Goal: Task Accomplishment & Management: Manage account settings

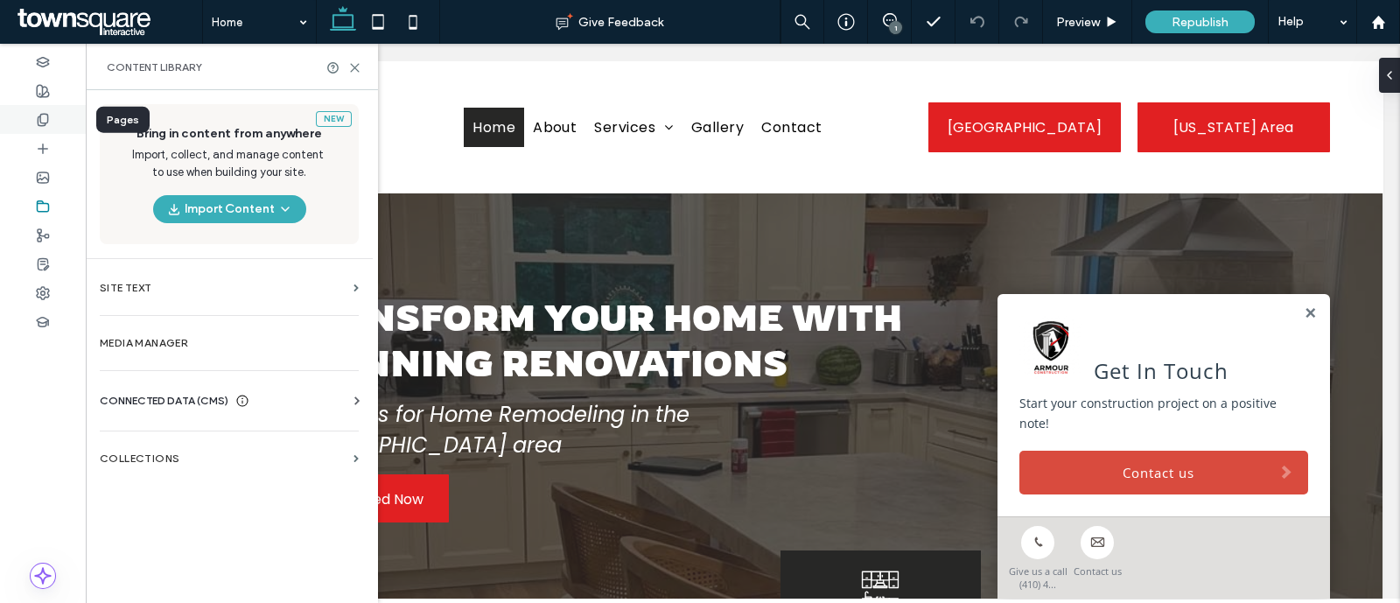
click at [33, 113] on div at bounding box center [43, 119] width 86 height 29
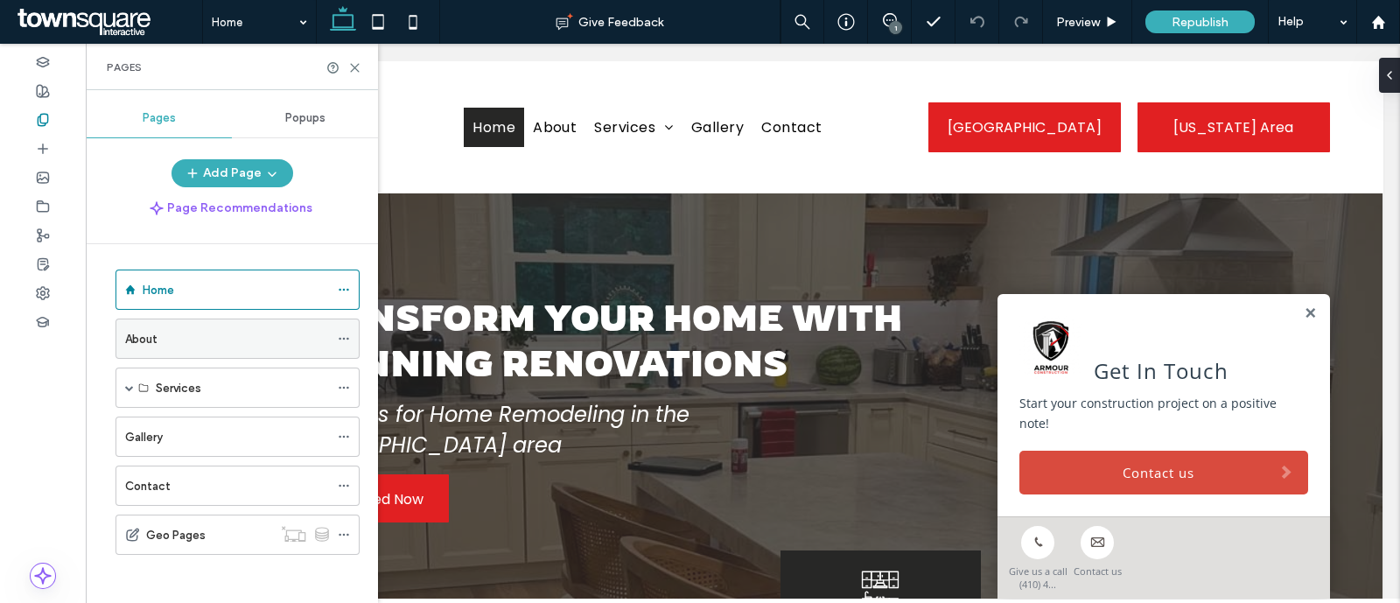
scroll to position [6, 0]
click at [47, 188] on div at bounding box center [43, 177] width 86 height 29
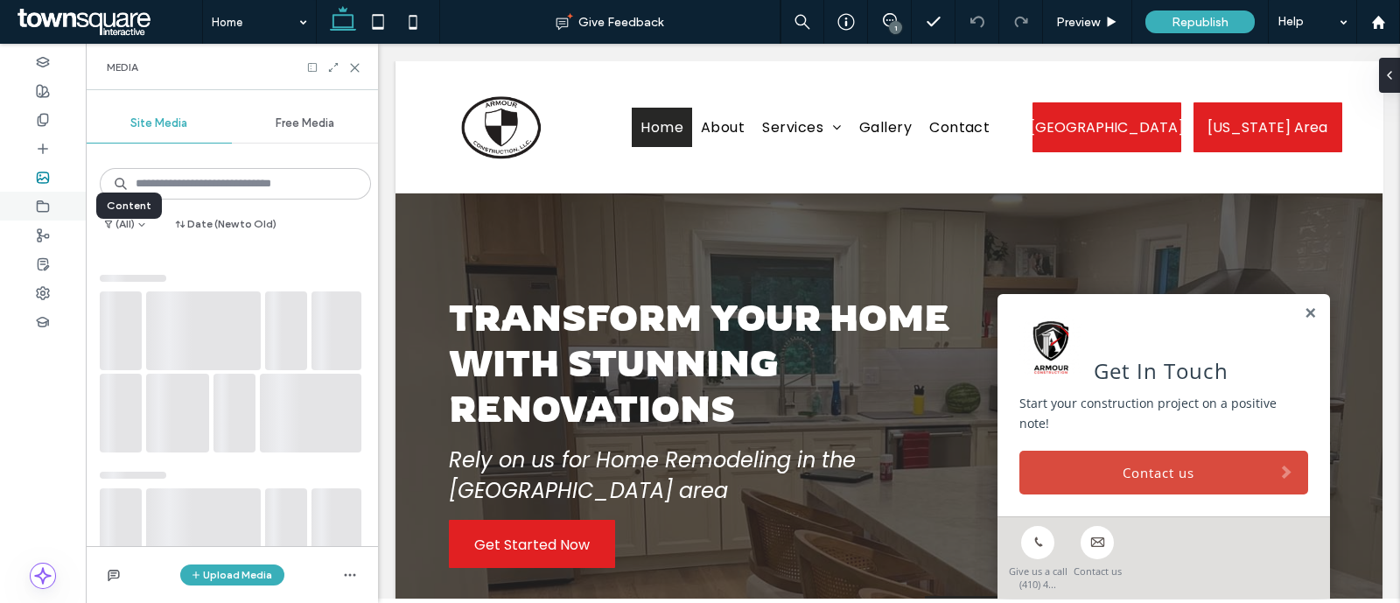
click at [48, 208] on use at bounding box center [43, 205] width 11 height 10
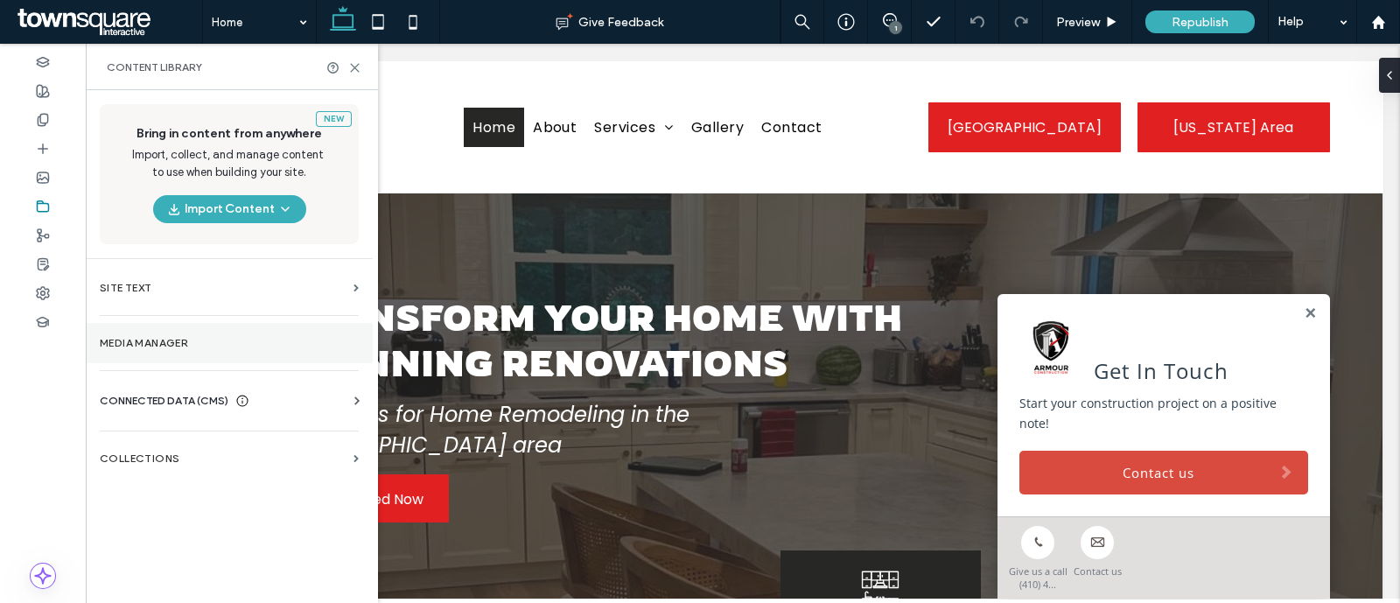
click at [271, 344] on label "Media Manager" at bounding box center [229, 343] width 259 height 12
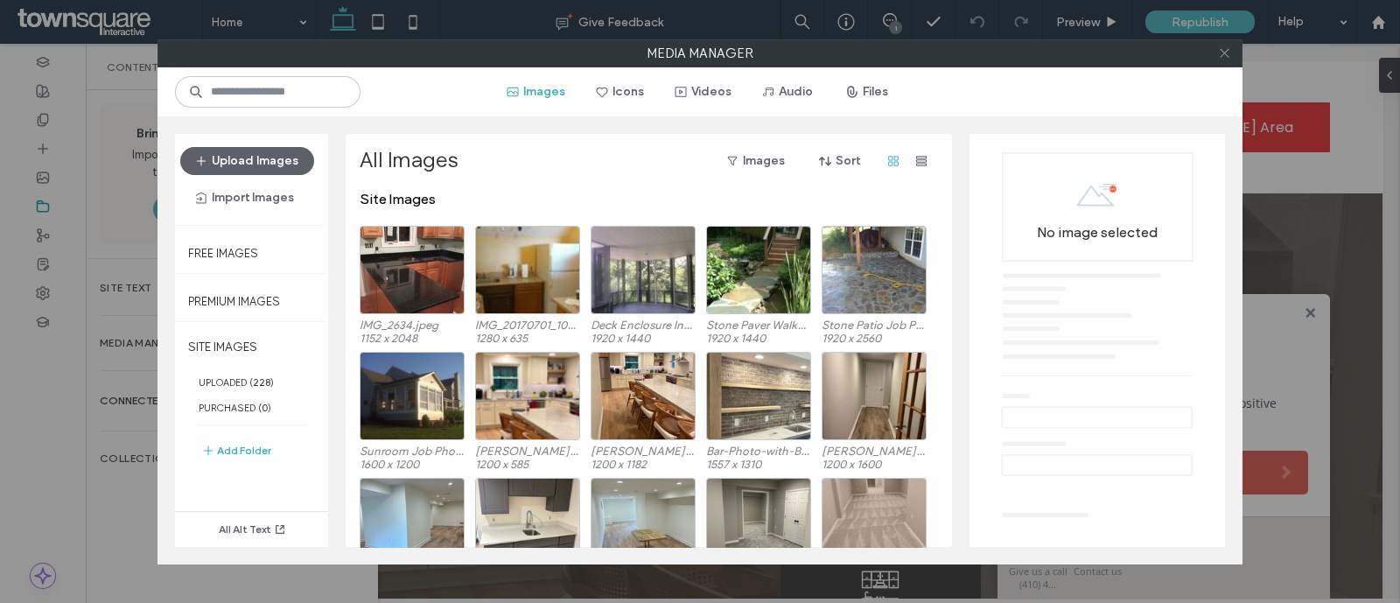
click at [1224, 54] on icon at bounding box center [1224, 52] width 13 height 13
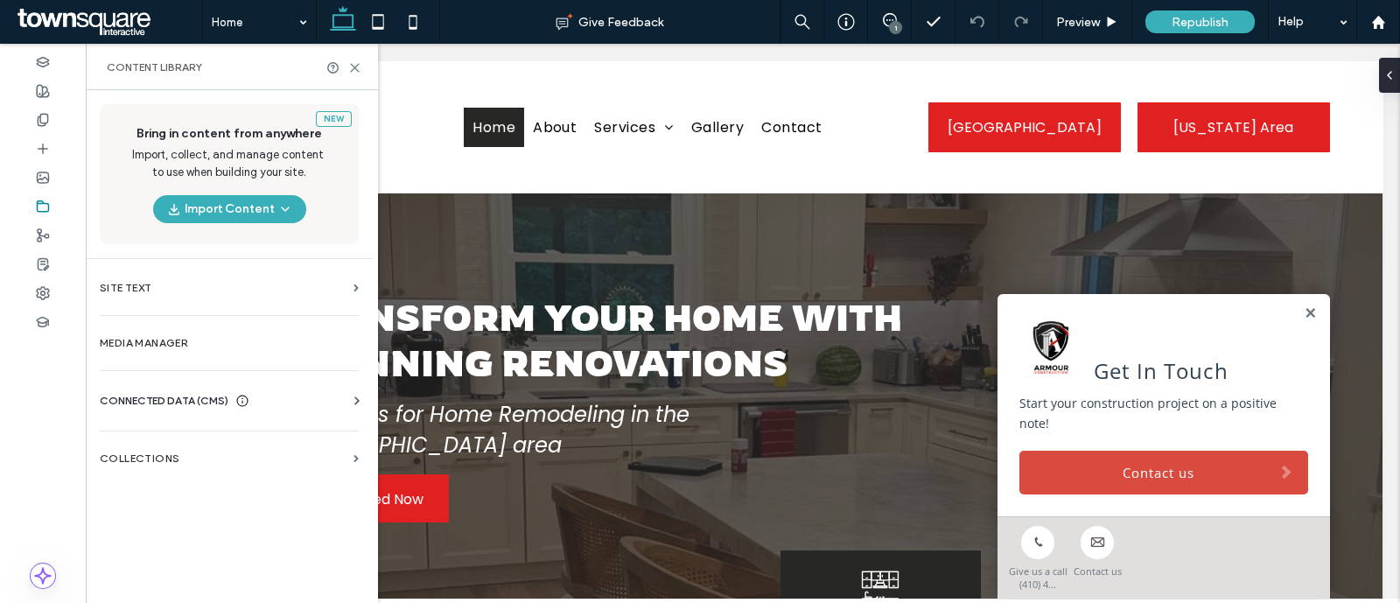
click at [178, 399] on span "CONNECTED DATA (CMS)" at bounding box center [164, 400] width 129 height 17
click at [185, 448] on label "Business Info" at bounding box center [233, 443] width 238 height 12
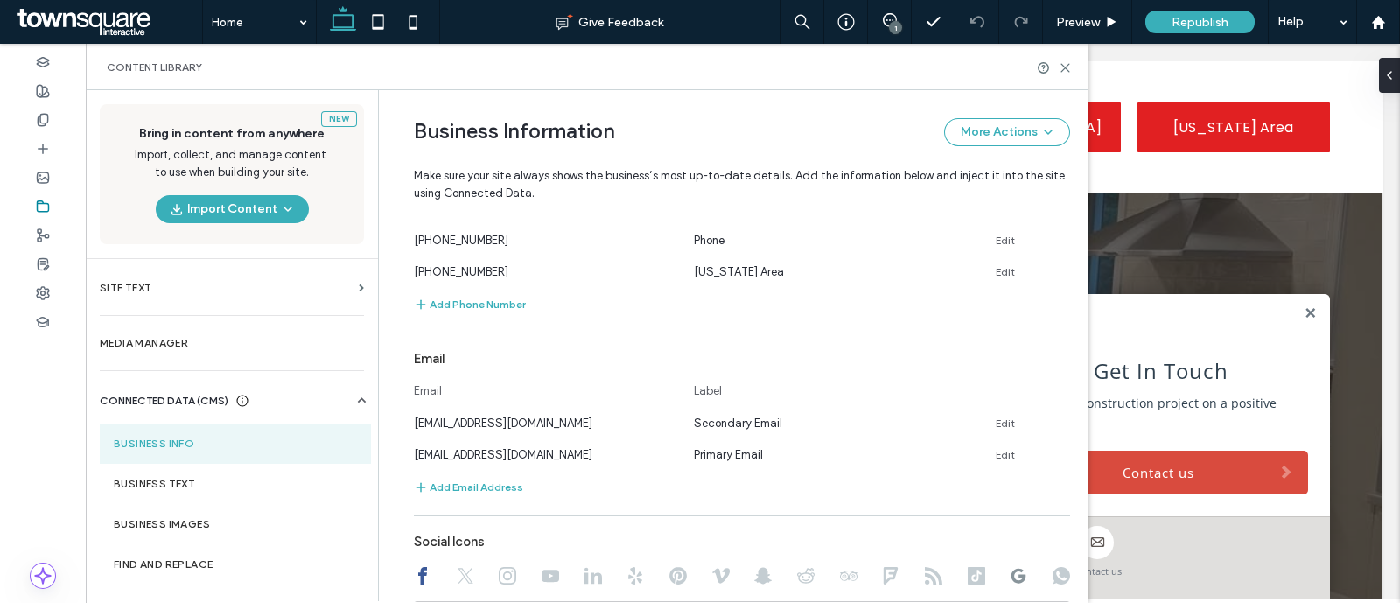
scroll to position [607, 0]
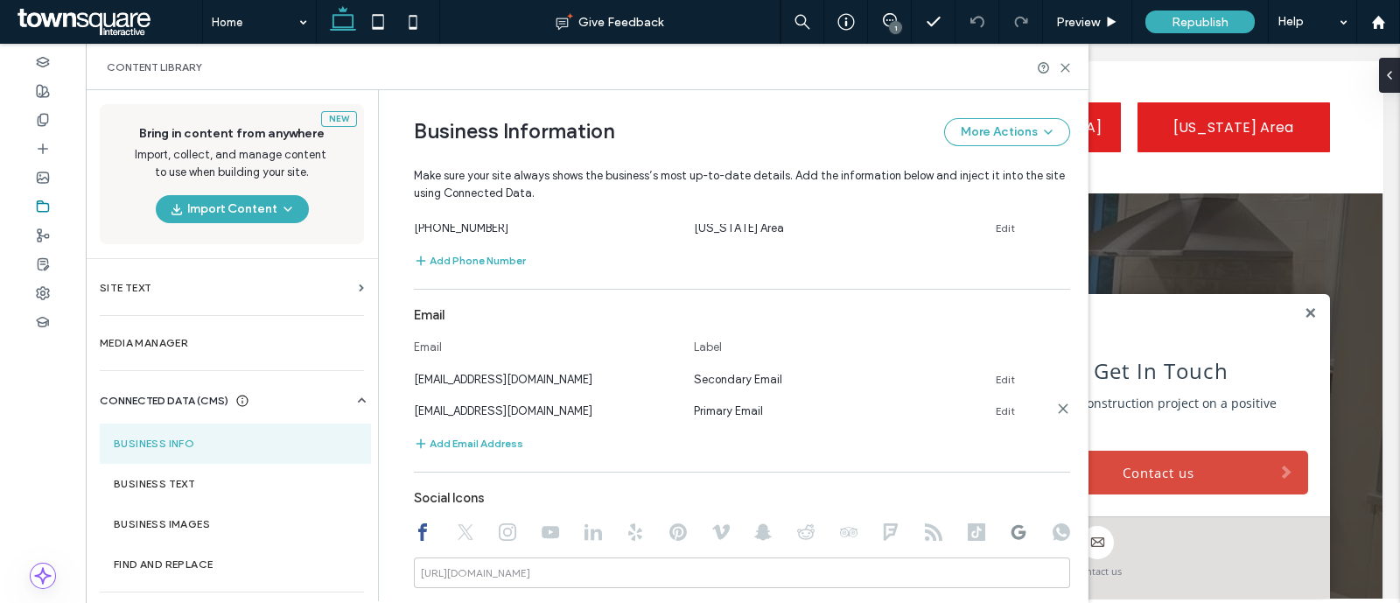
click at [559, 409] on span "[EMAIL_ADDRESS][DOMAIN_NAME]" at bounding box center [503, 410] width 178 height 13
copy span "[EMAIL_ADDRESS][DOMAIN_NAME]"
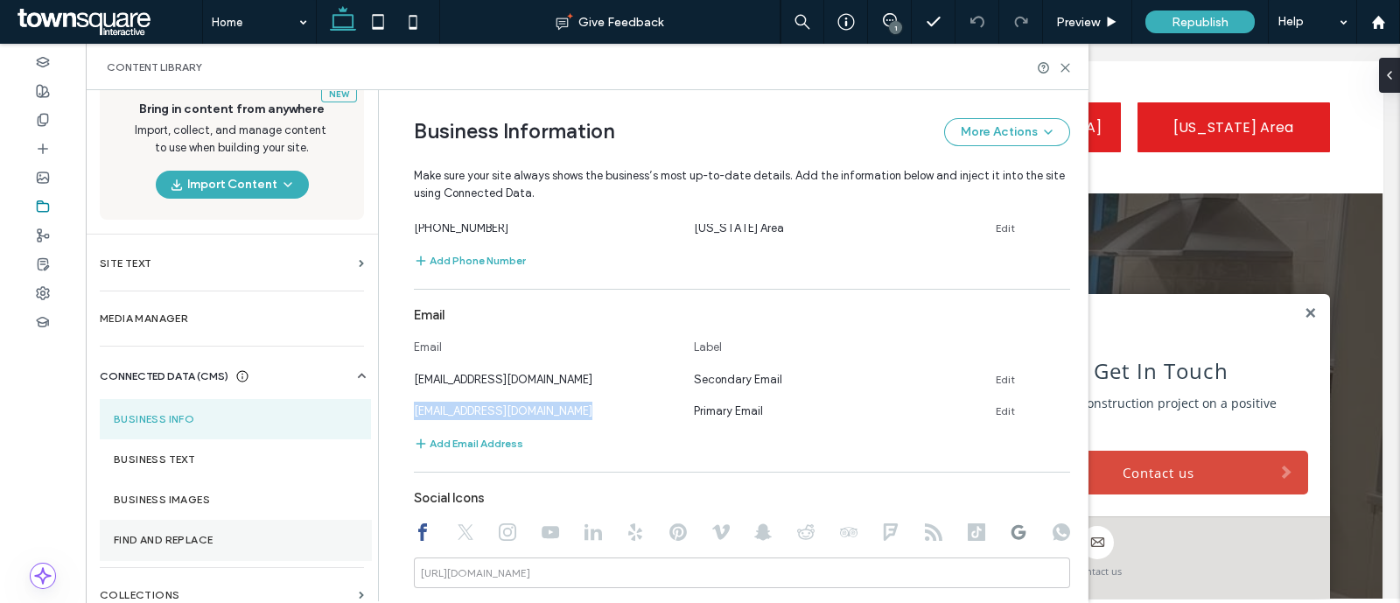
scroll to position [38, 0]
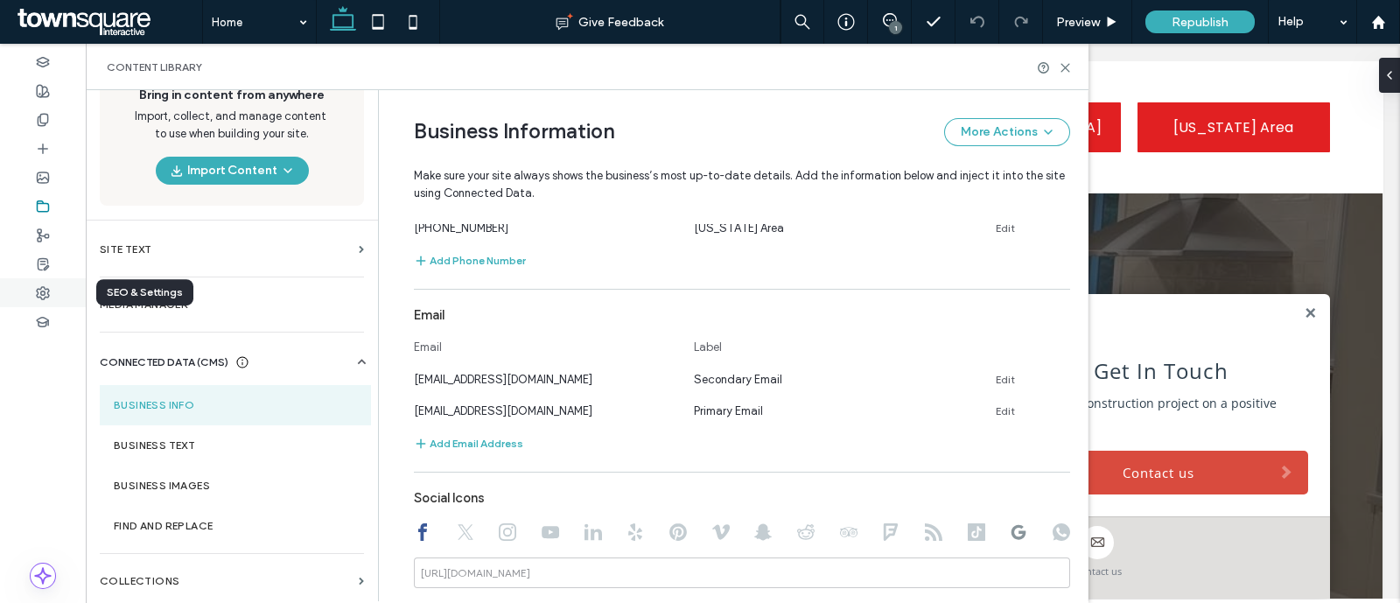
click at [38, 297] on icon at bounding box center [43, 293] width 14 height 14
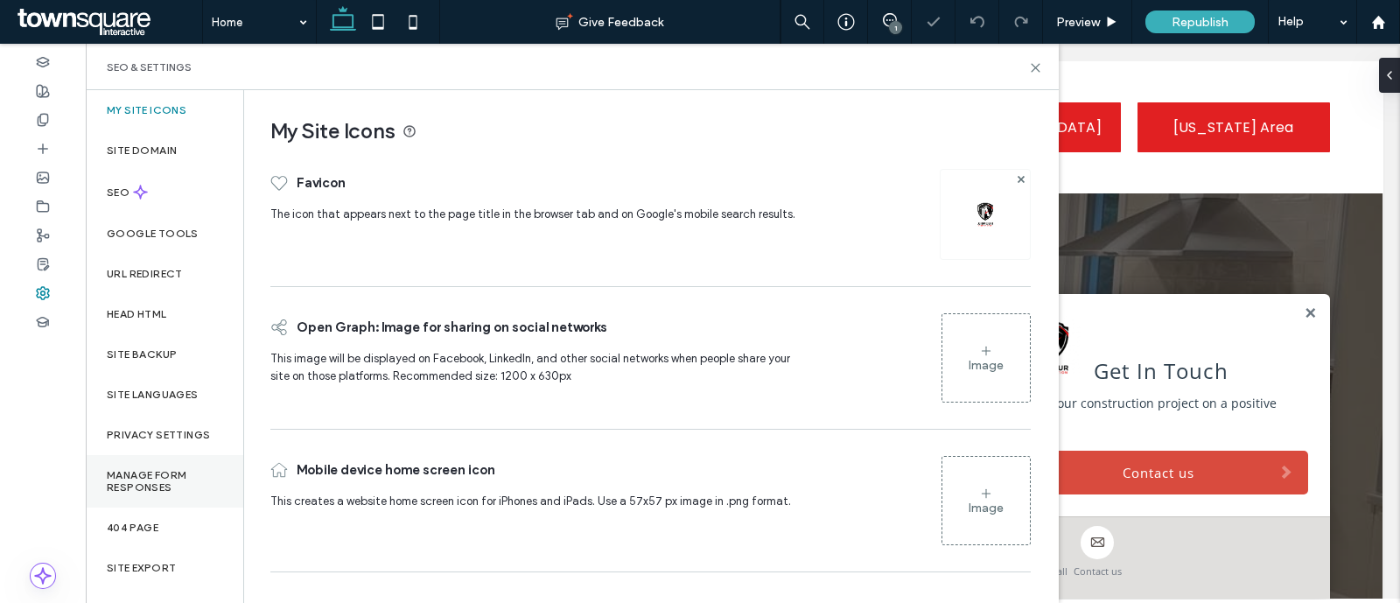
click at [168, 485] on label "Manage Form Responses" at bounding box center [164, 481] width 115 height 24
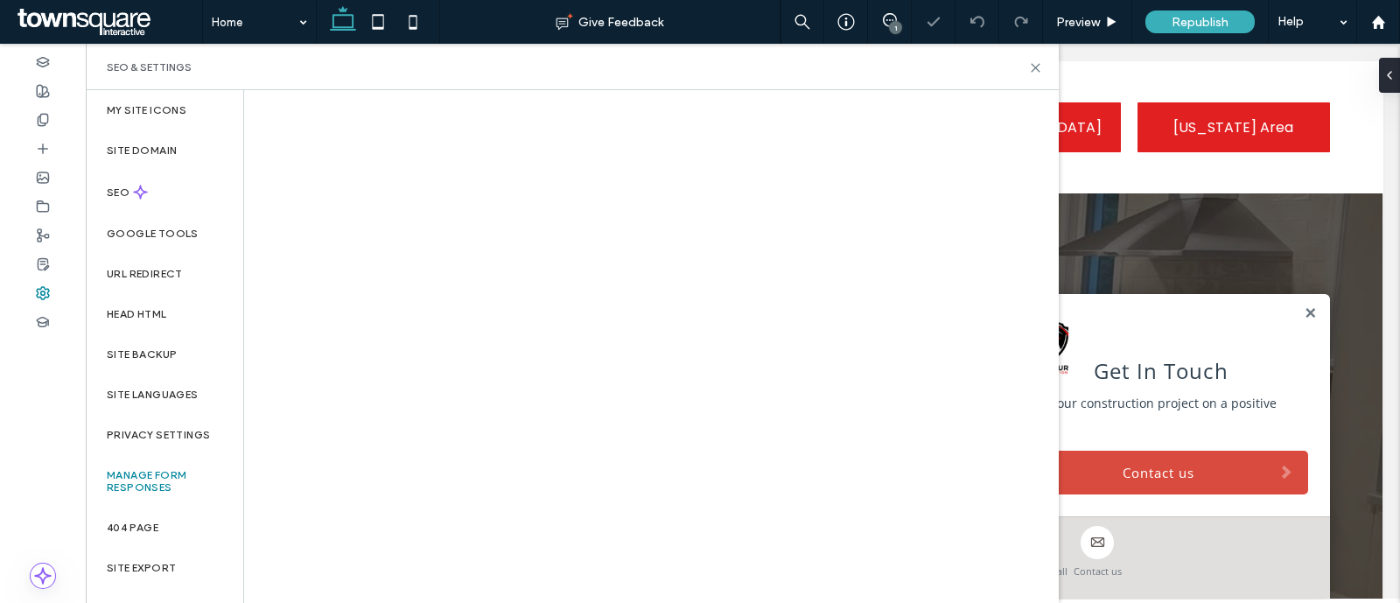
scroll to position [0, 0]
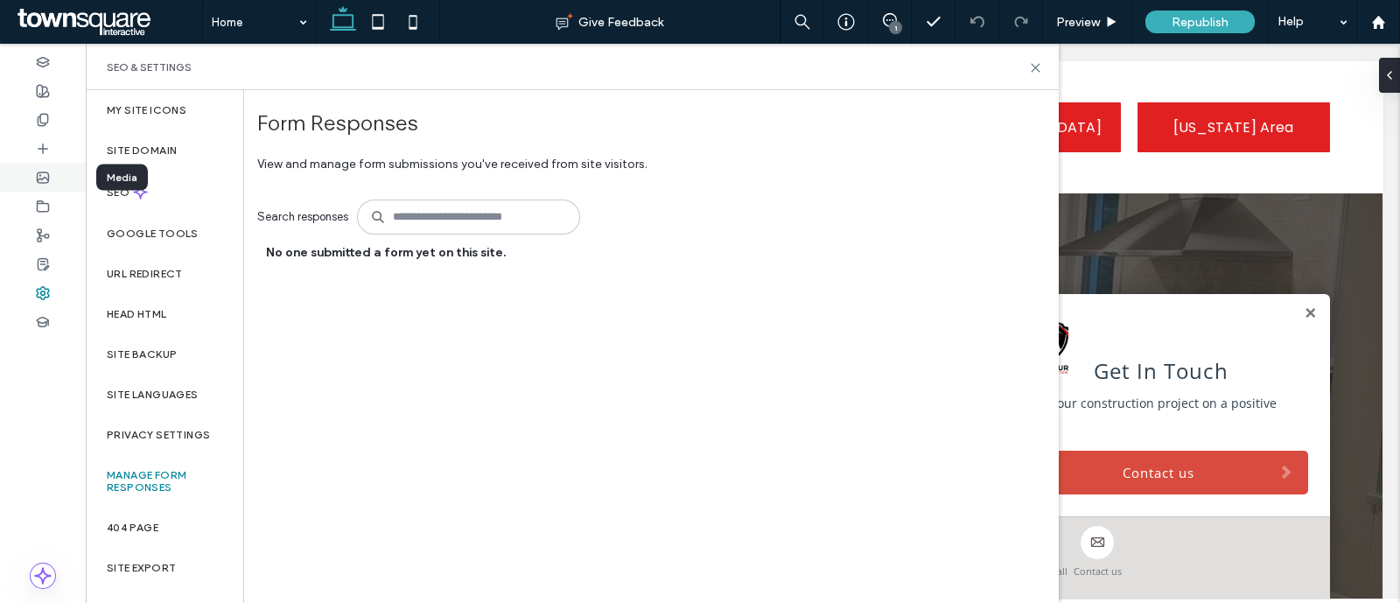
click at [43, 163] on div at bounding box center [43, 177] width 86 height 29
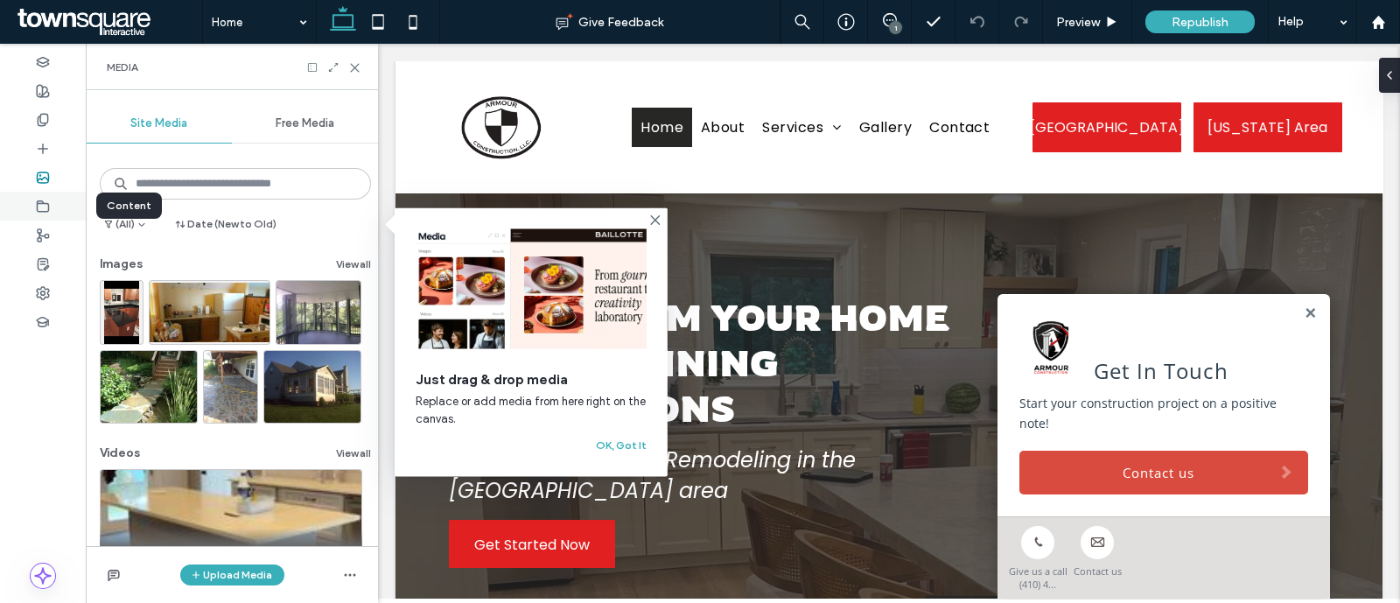
click at [38, 212] on icon at bounding box center [43, 206] width 14 height 14
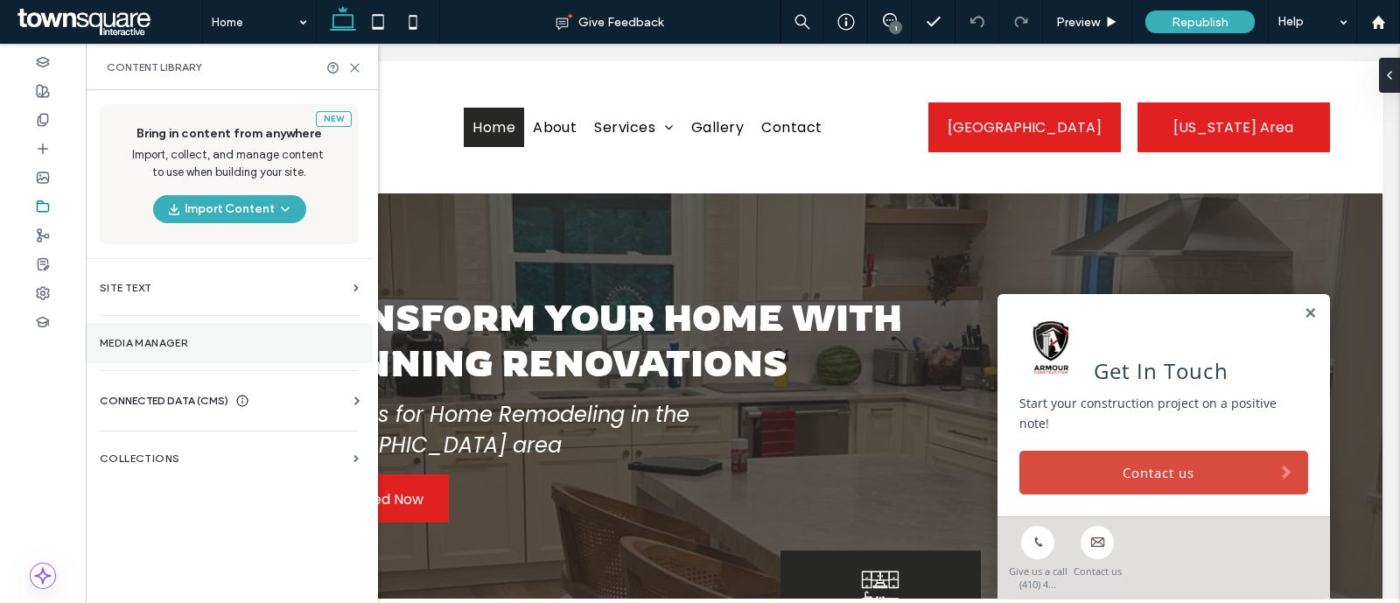
click at [220, 351] on section "Media Manager" at bounding box center [229, 343] width 287 height 40
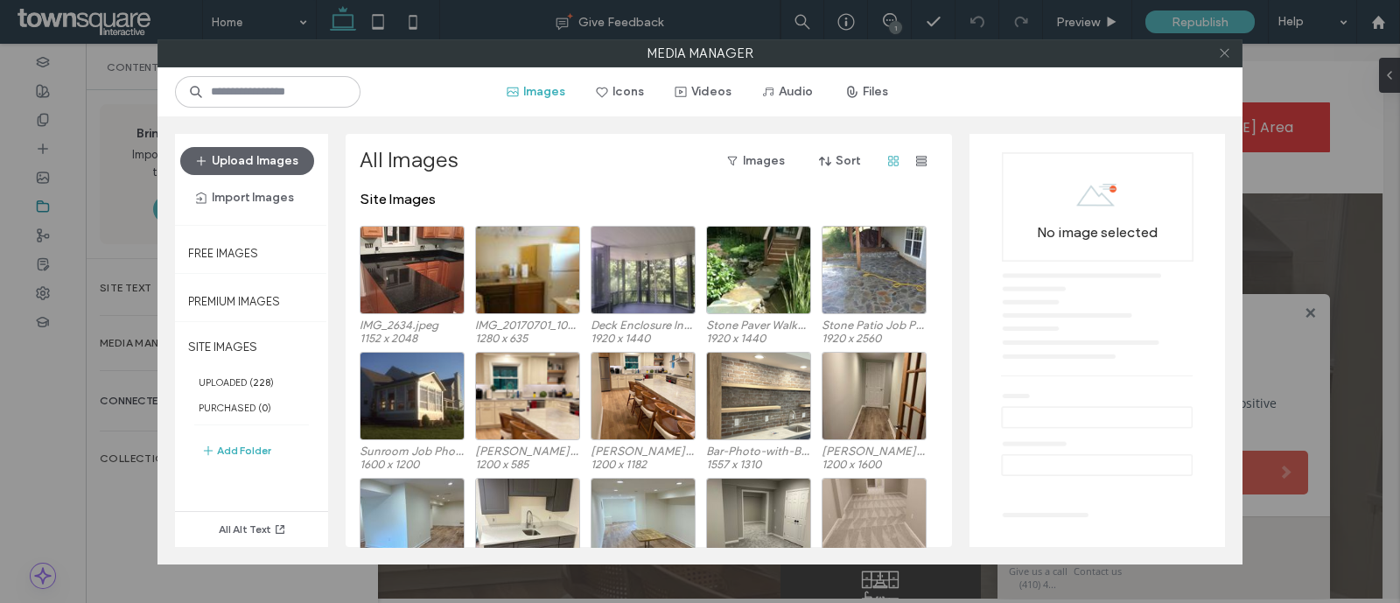
click at [1221, 52] on icon at bounding box center [1224, 52] width 13 height 13
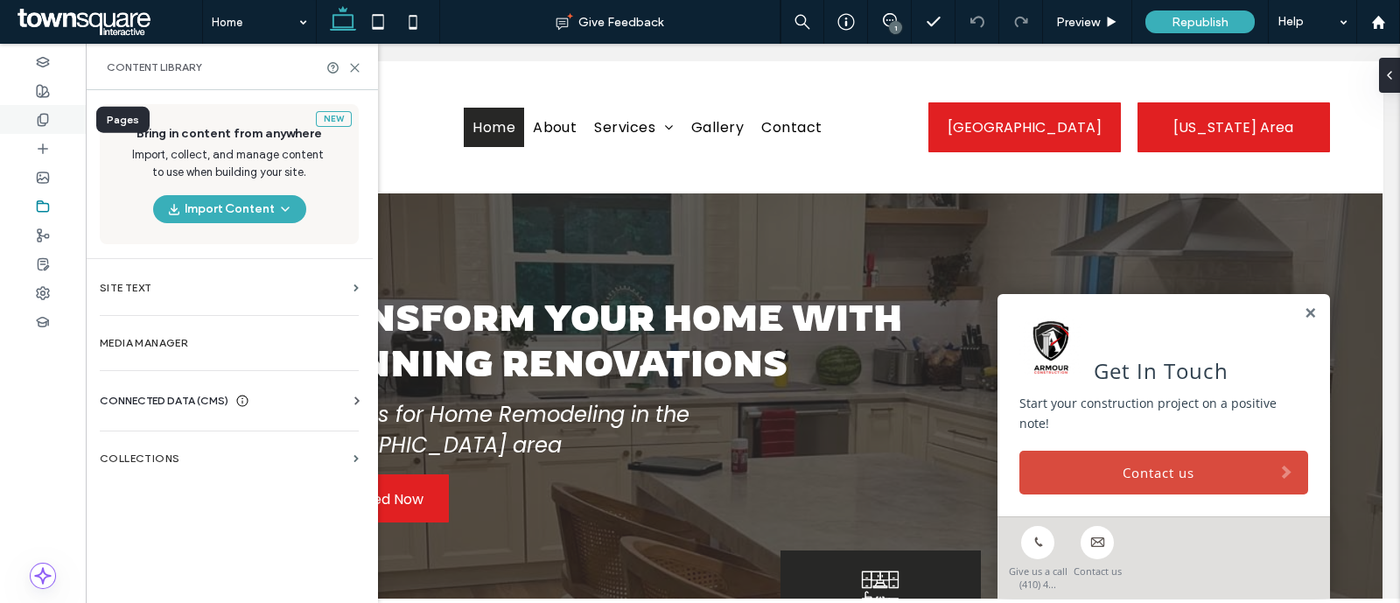
click at [49, 122] on icon at bounding box center [43, 120] width 14 height 14
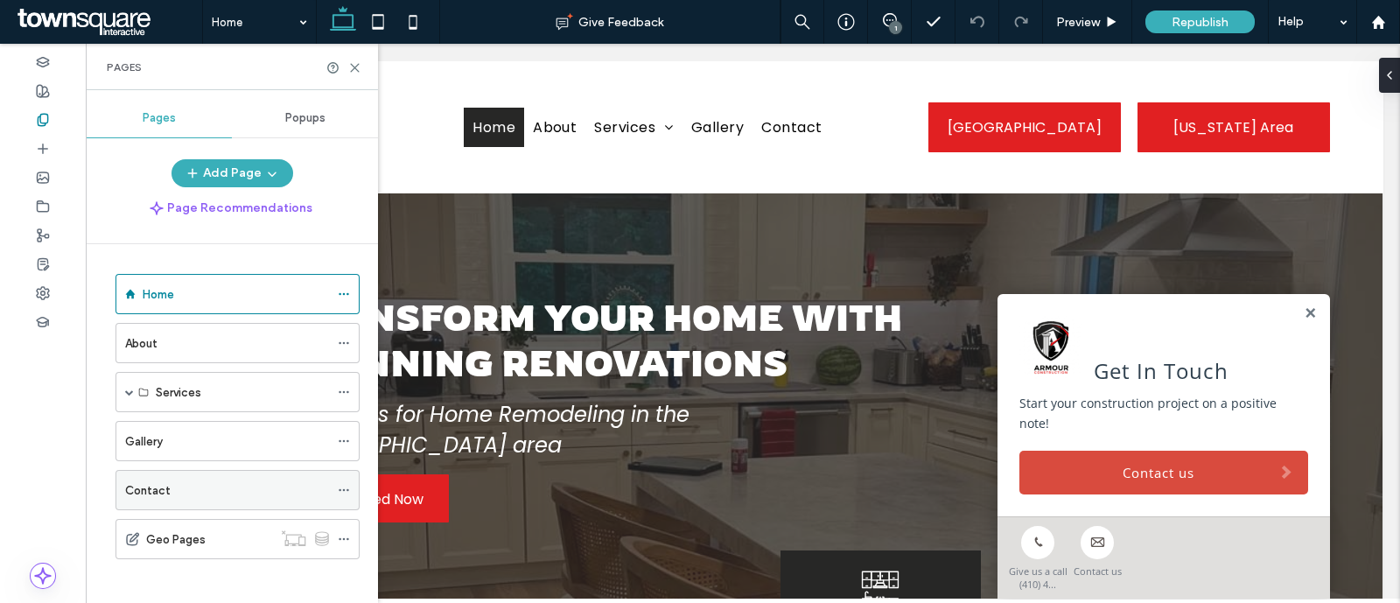
click at [144, 487] on label "Contact" at bounding box center [147, 490] width 45 height 31
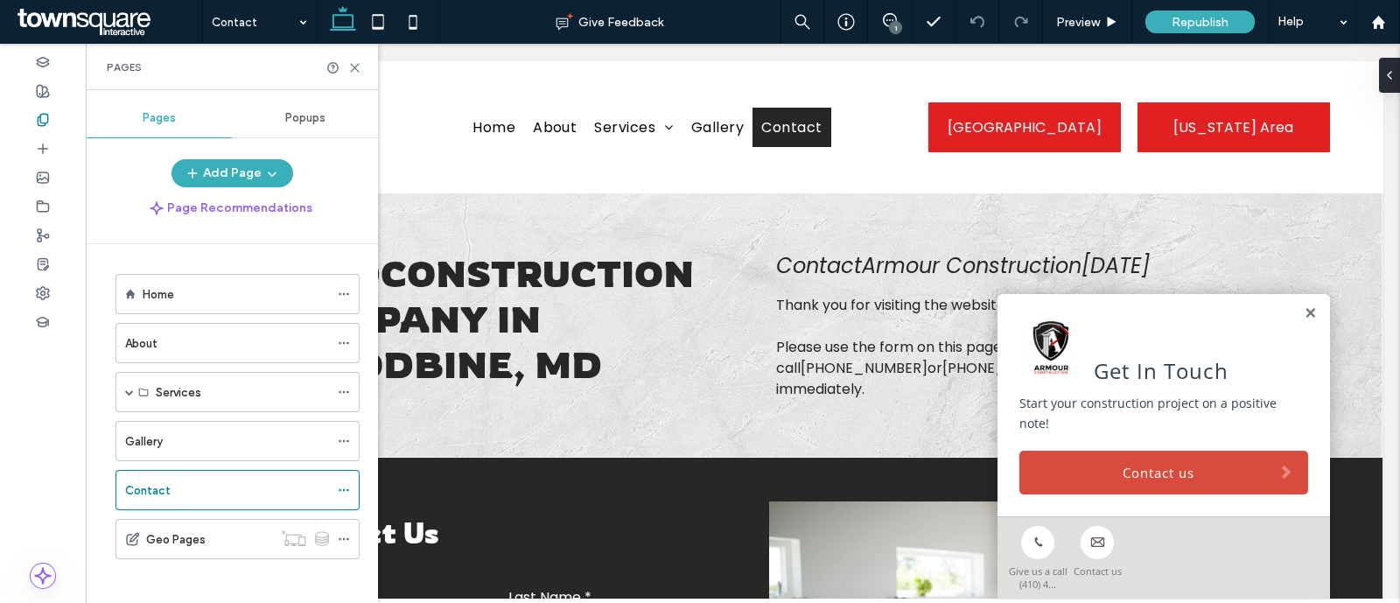
scroll to position [6, 0]
click at [351, 65] on icon at bounding box center [354, 67] width 13 height 13
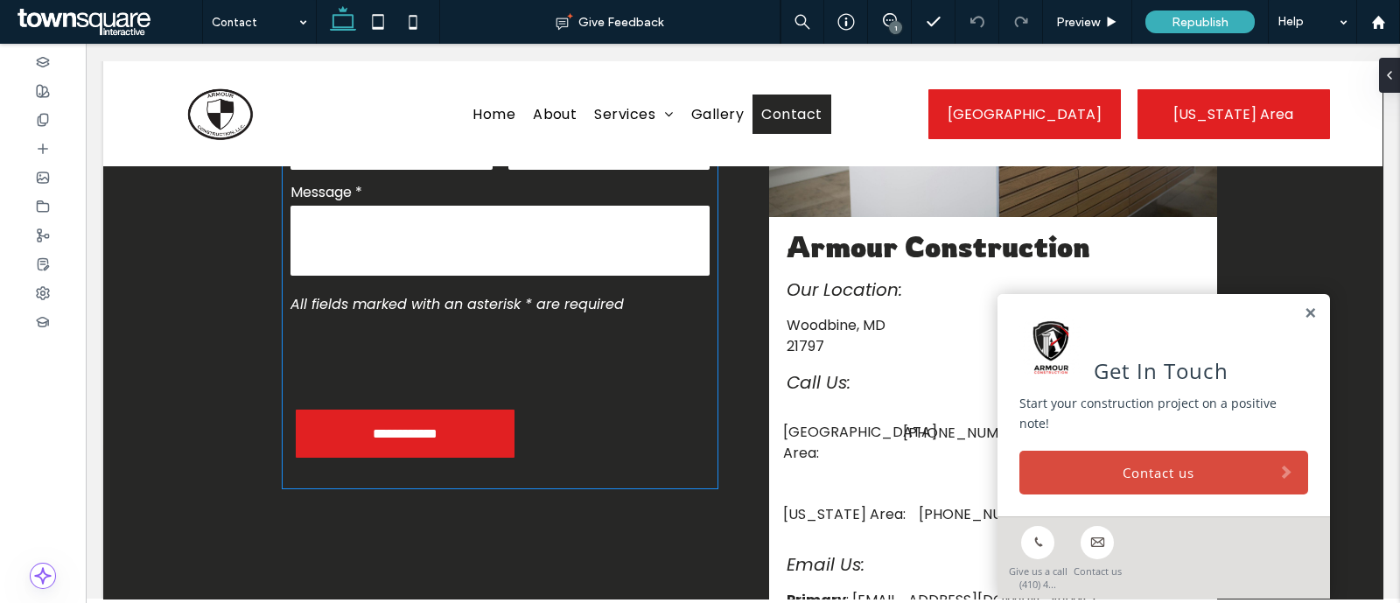
click at [491, 195] on label "Message *" at bounding box center [499, 192] width 418 height 22
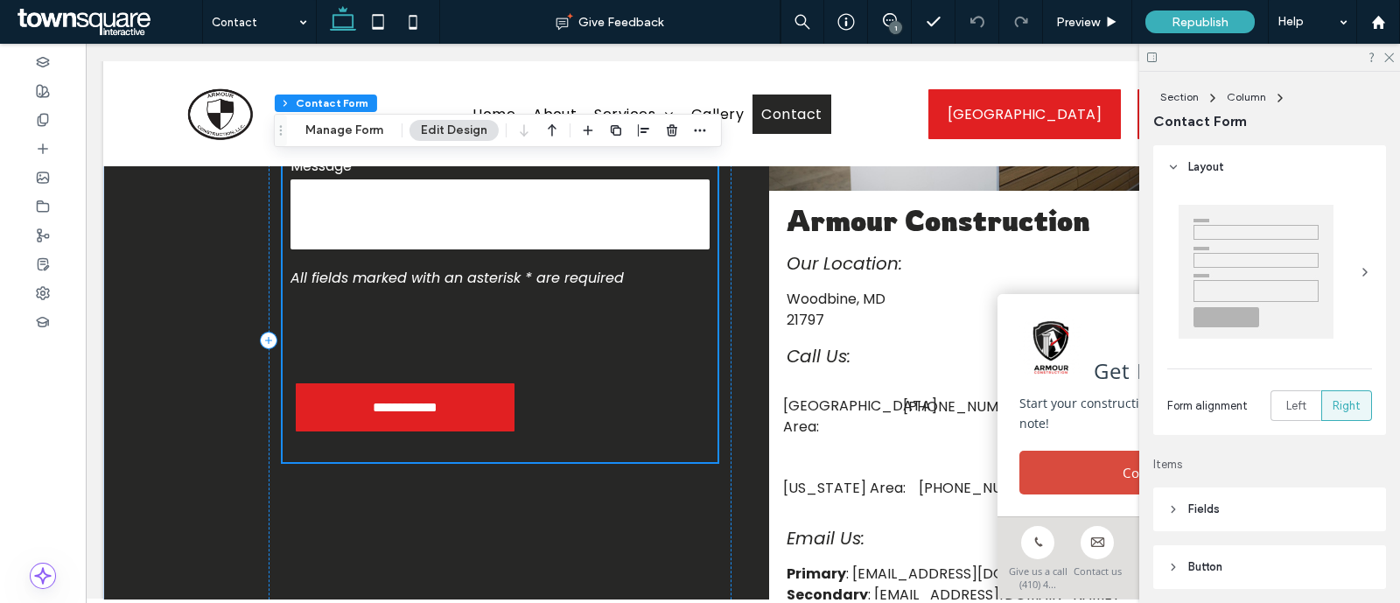
type input "*"
type input "***"
type input "*"
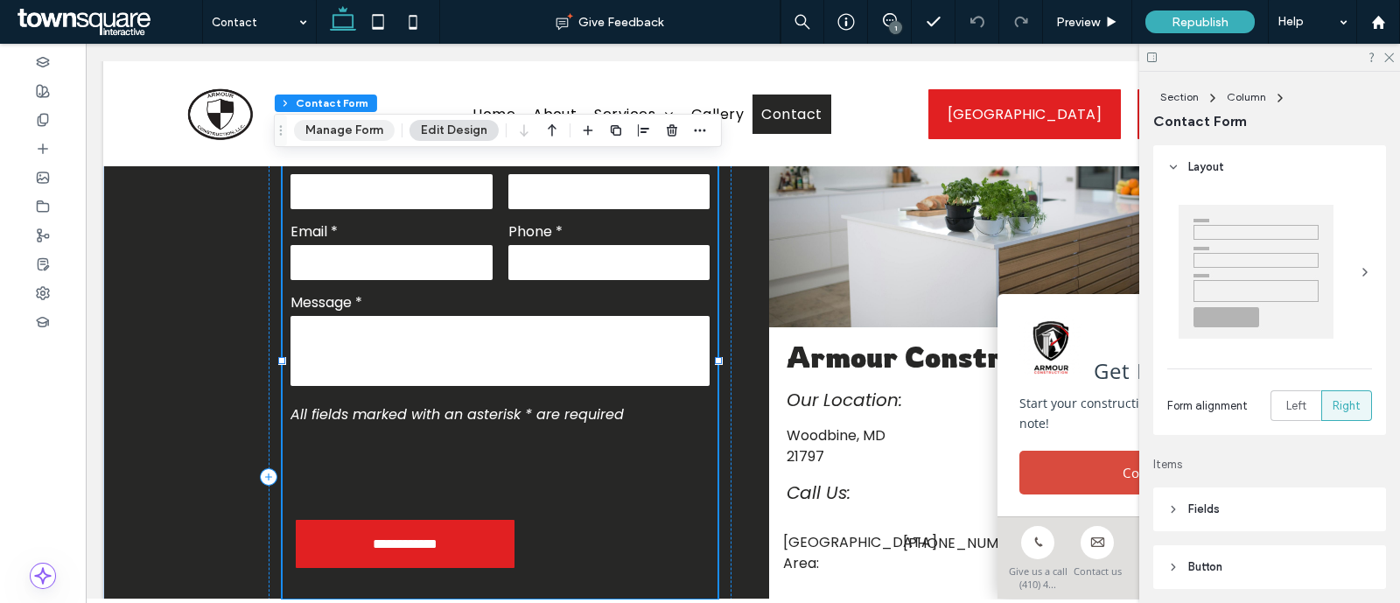
click at [367, 122] on button "Manage Form" at bounding box center [344, 130] width 101 height 21
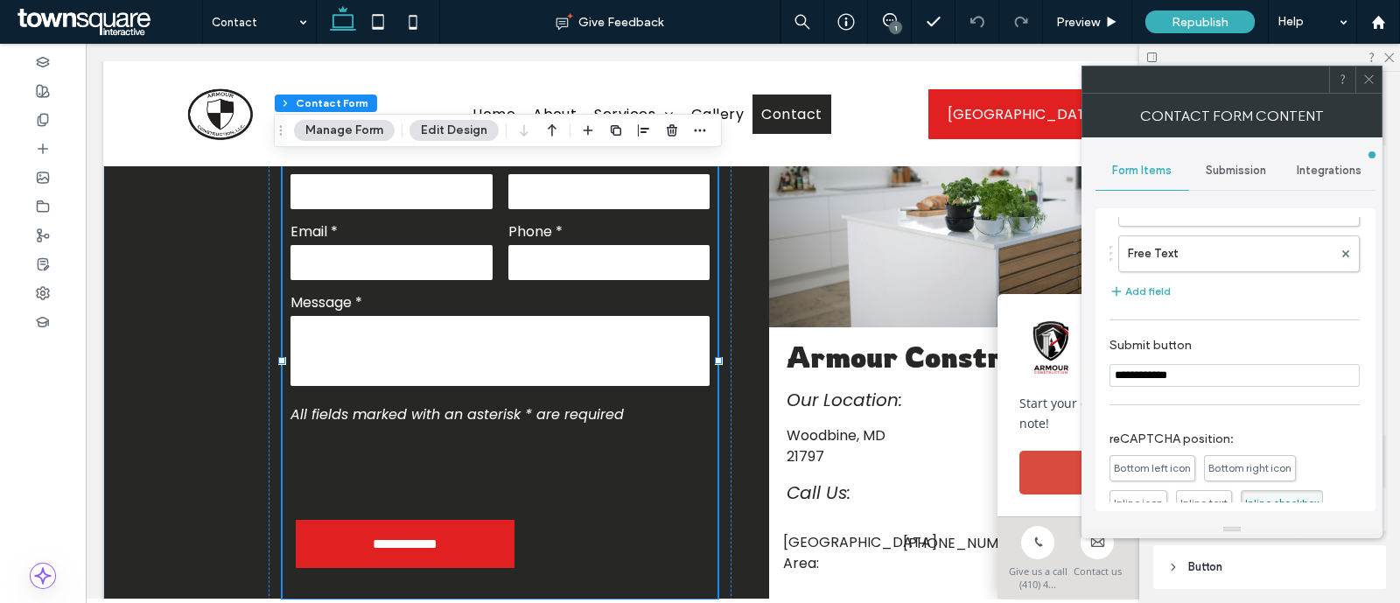
scroll to position [321, 0]
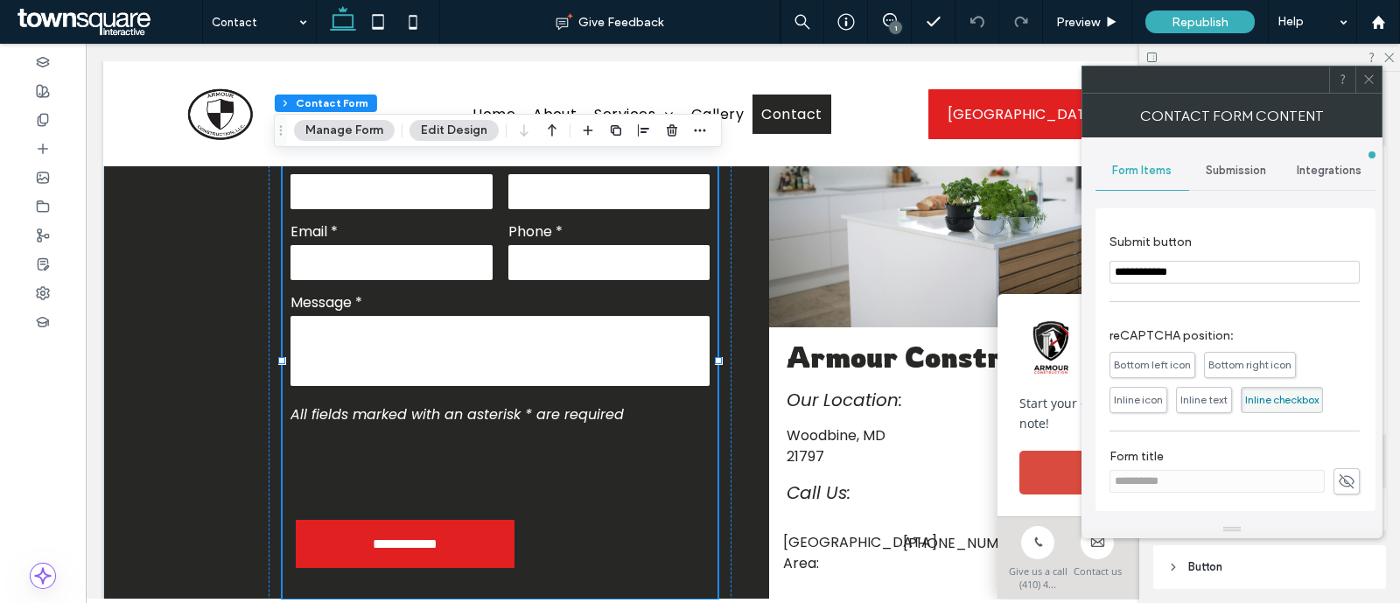
click at [1251, 158] on div "Submission" at bounding box center [1236, 170] width 94 height 38
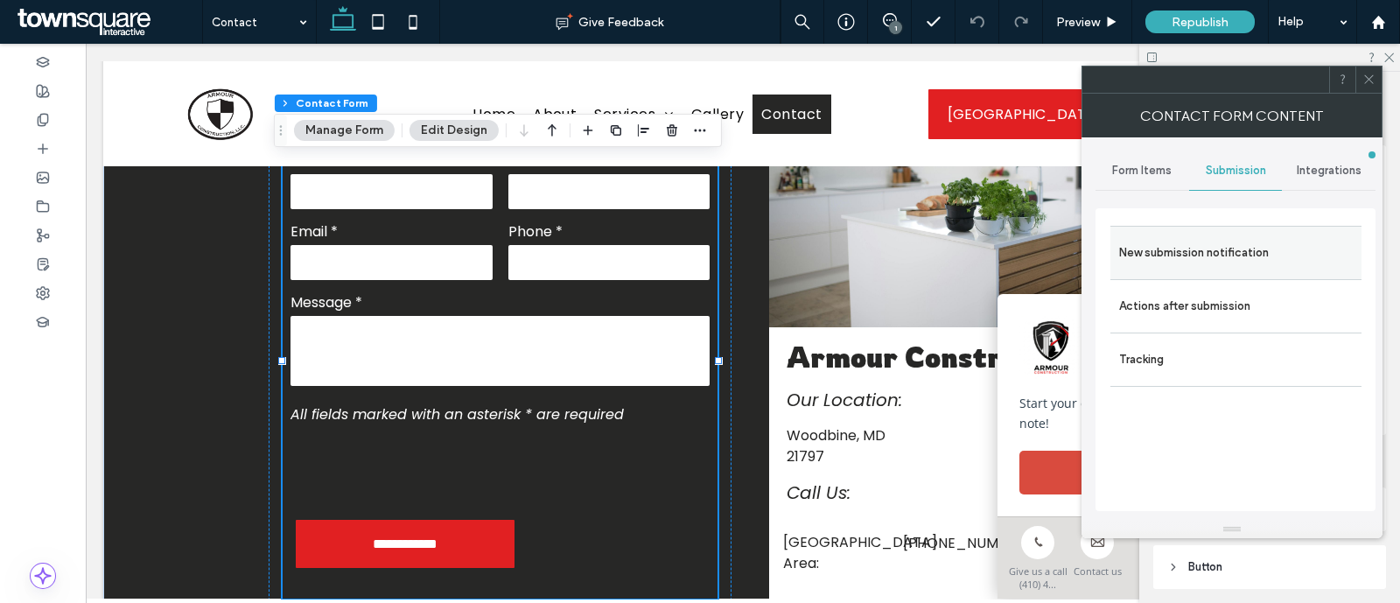
click at [1223, 241] on label "New submission notification" at bounding box center [1236, 252] width 234 height 35
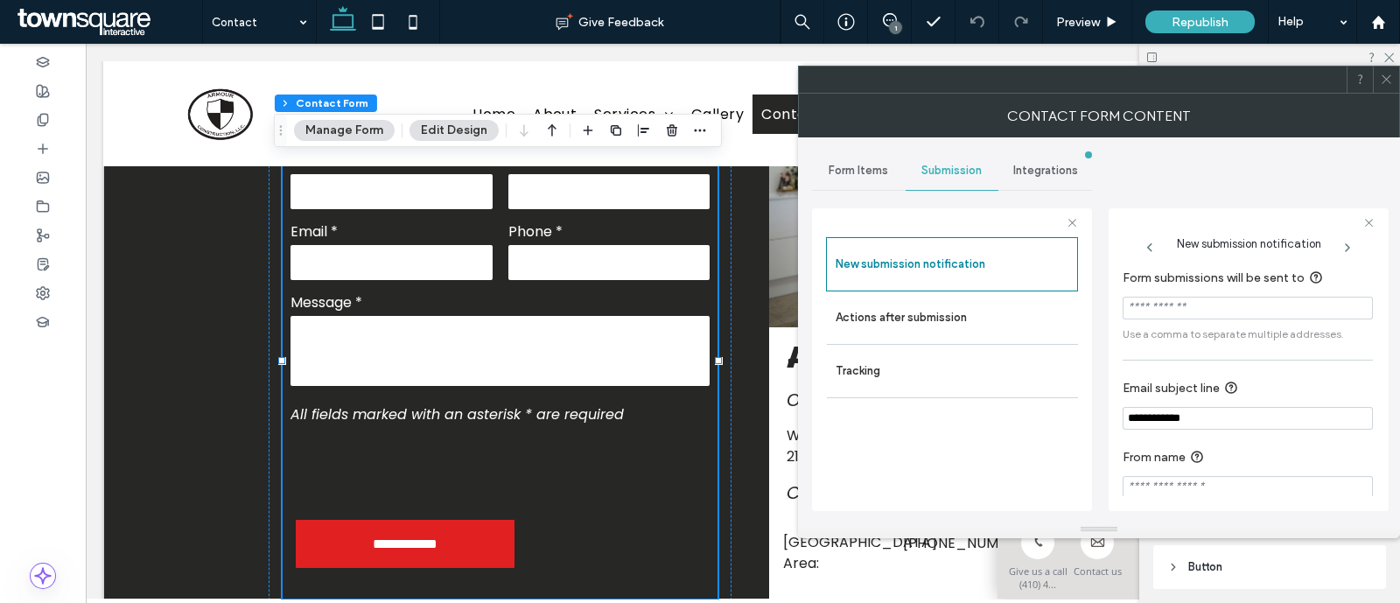
click at [1228, 309] on input "Form submissions will be sent to" at bounding box center [1247, 308] width 250 height 23
paste input "**********"
type input "**********"
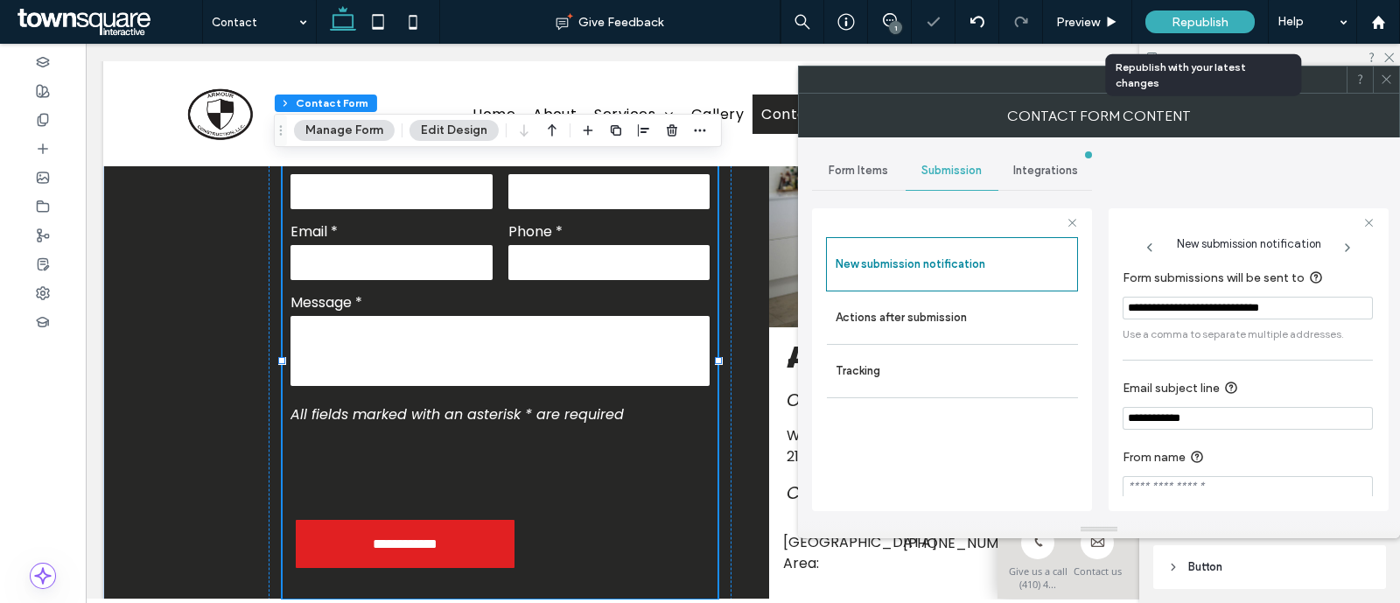
click at [1238, 18] on div "Republish" at bounding box center [1199, 21] width 109 height 23
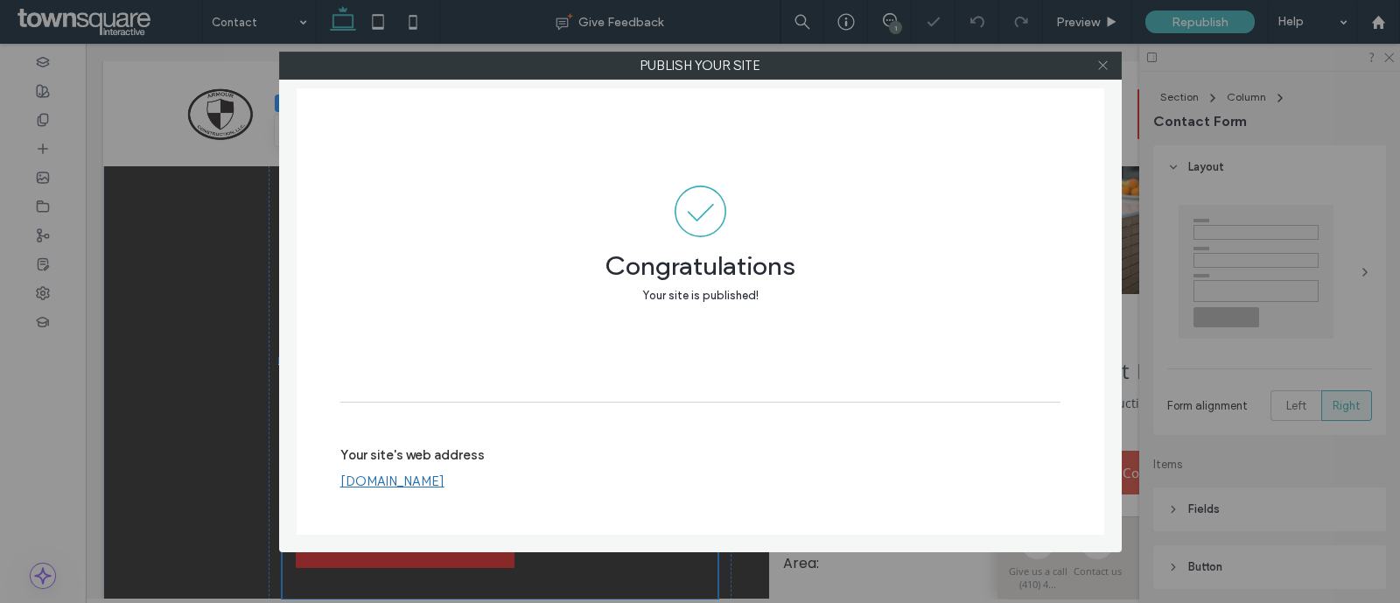
click at [1098, 61] on icon at bounding box center [1102, 65] width 13 height 13
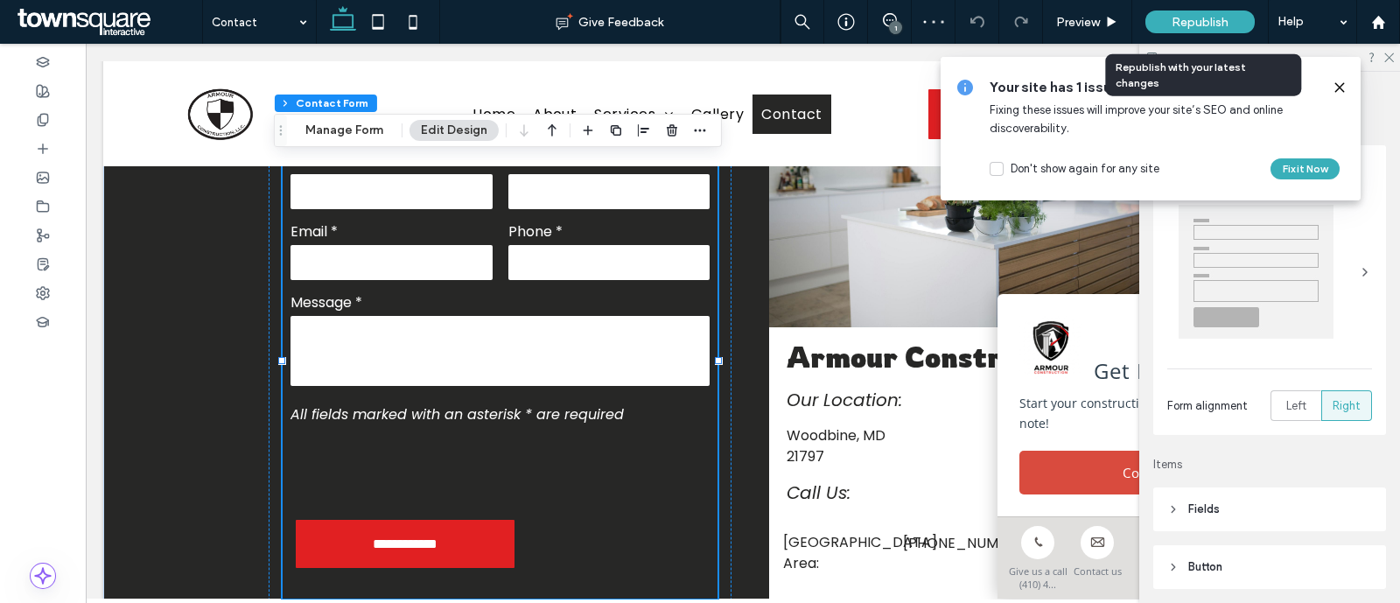
click at [1180, 32] on div "Republish" at bounding box center [1199, 21] width 109 height 23
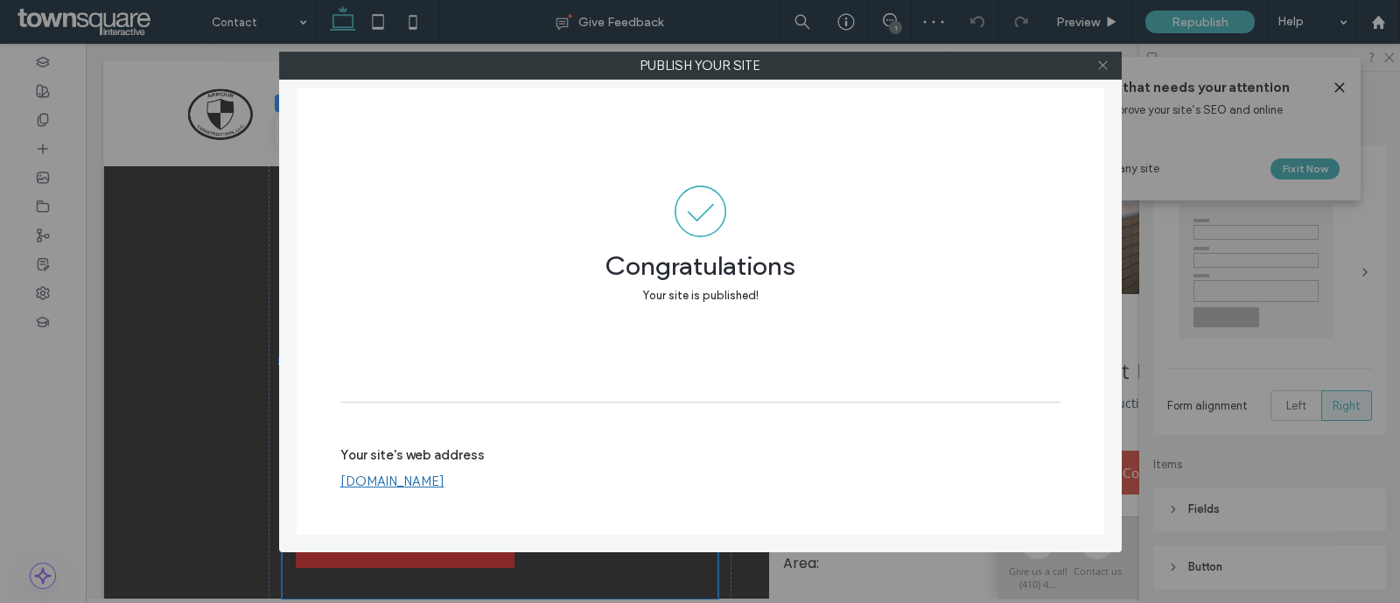
click at [1096, 59] on icon at bounding box center [1102, 65] width 13 height 13
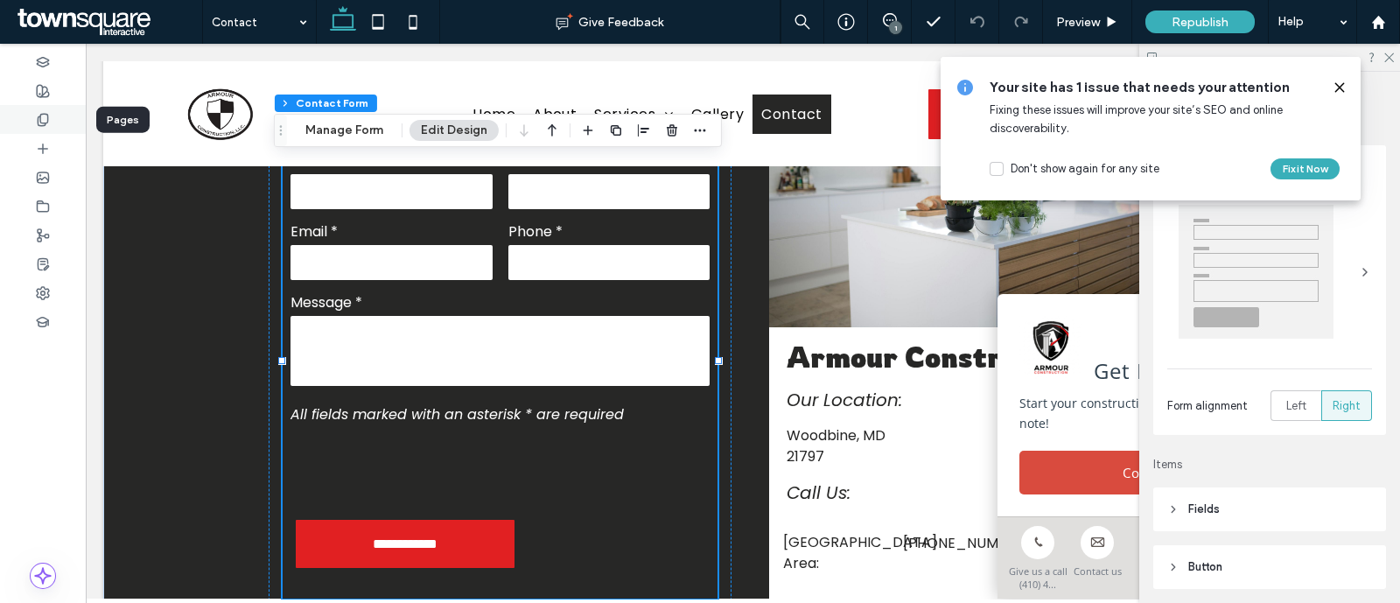
click at [50, 121] on div at bounding box center [43, 119] width 86 height 29
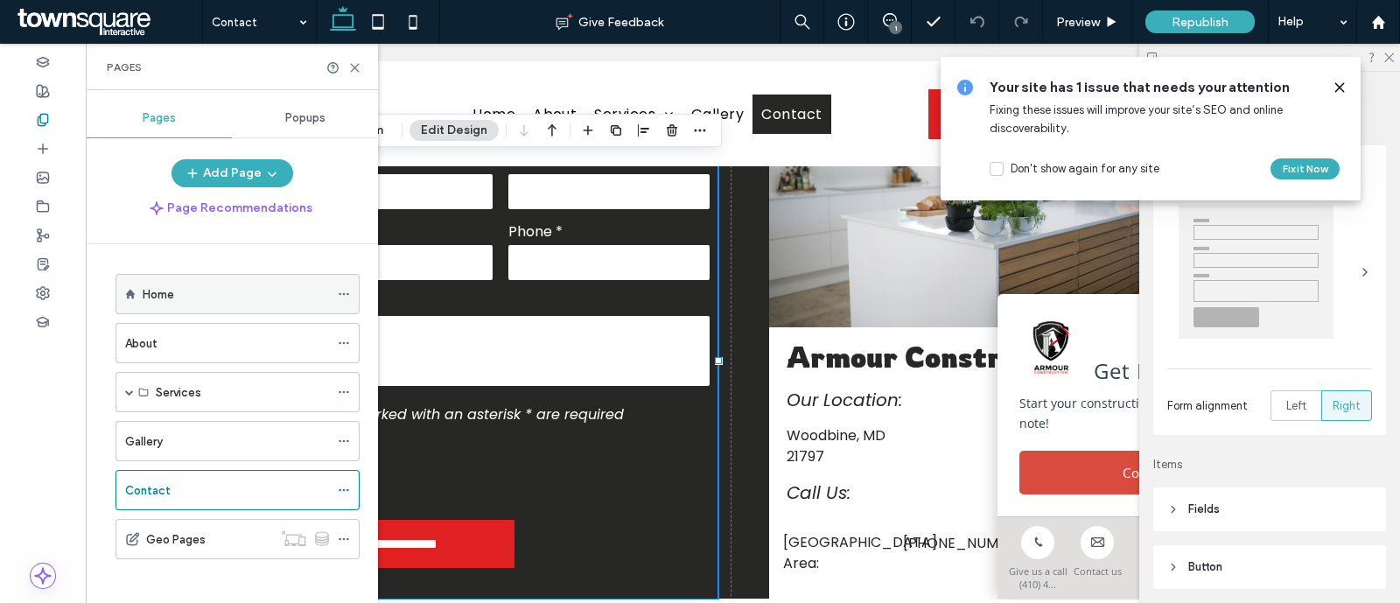
click at [169, 296] on label "Home" at bounding box center [158, 294] width 31 height 31
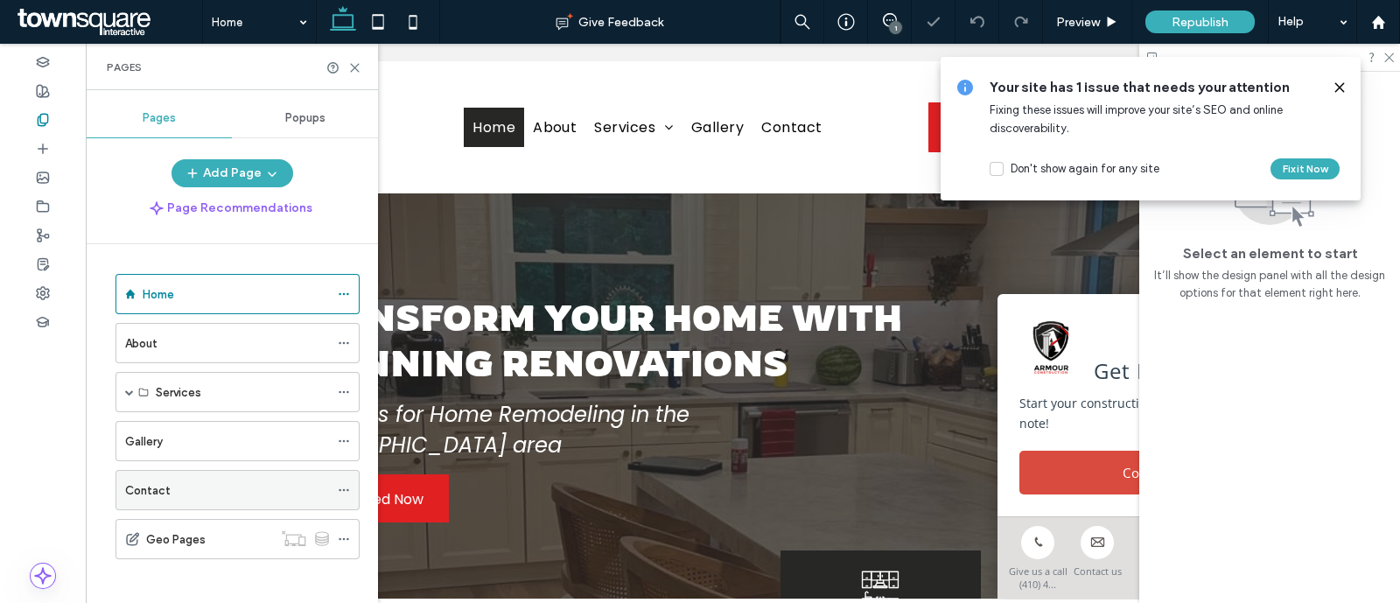
click at [147, 480] on label "Contact" at bounding box center [147, 490] width 45 height 31
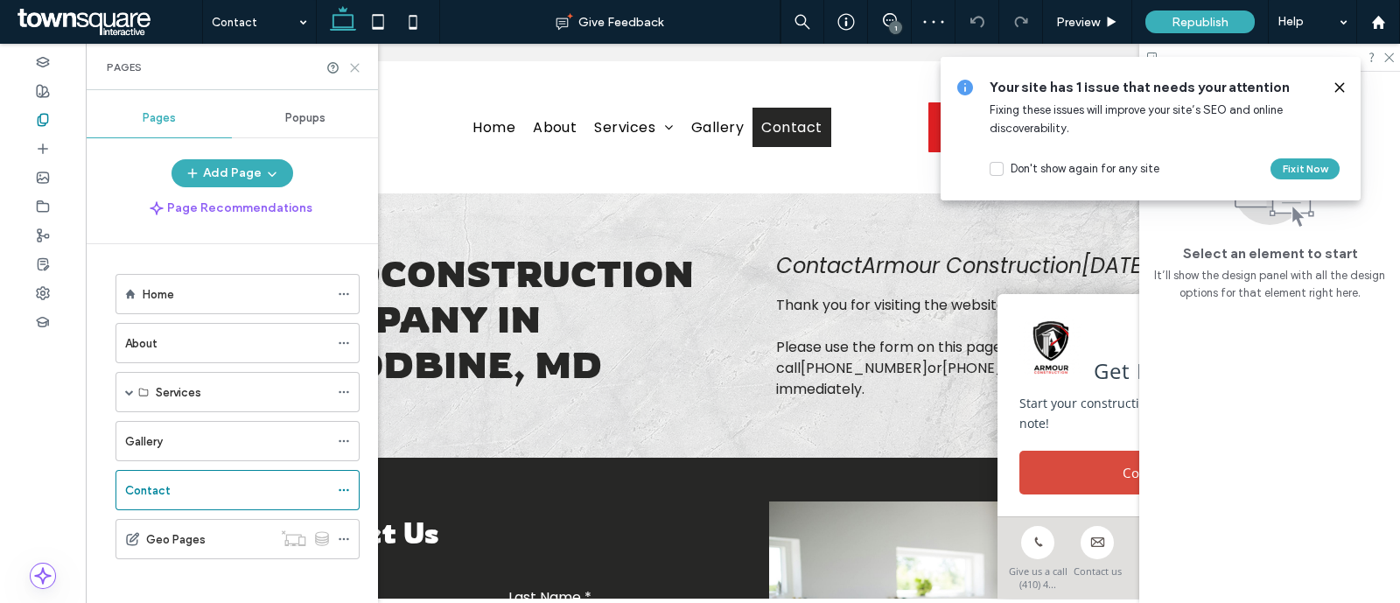
drag, startPoint x: 351, startPoint y: 63, endPoint x: 837, endPoint y: 356, distance: 567.9
click at [351, 64] on use at bounding box center [355, 68] width 8 height 8
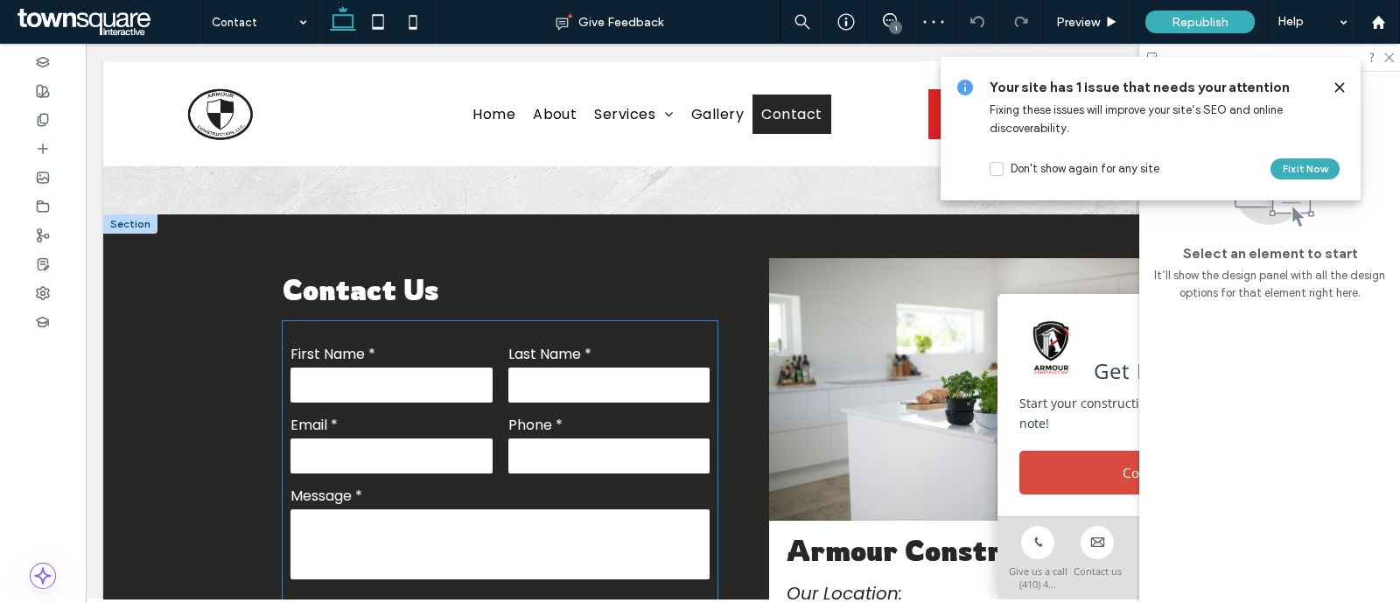
scroll to position [302, 0]
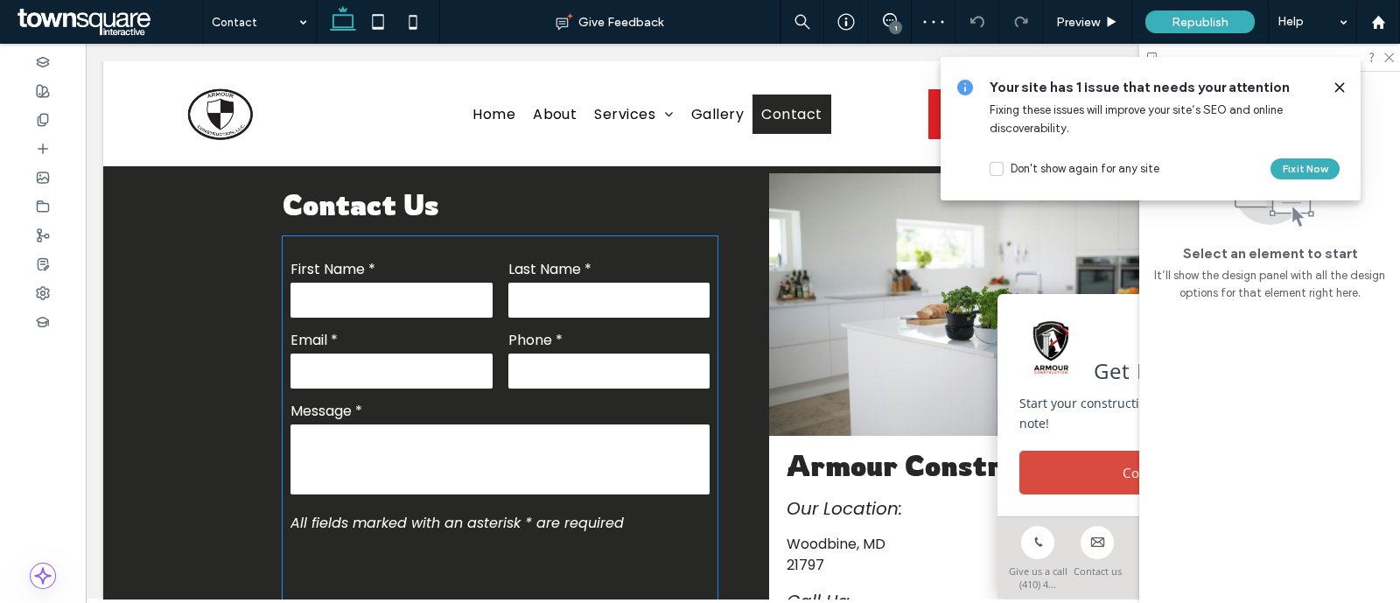
click at [484, 367] on div "Email *" at bounding box center [391, 360] width 217 height 62
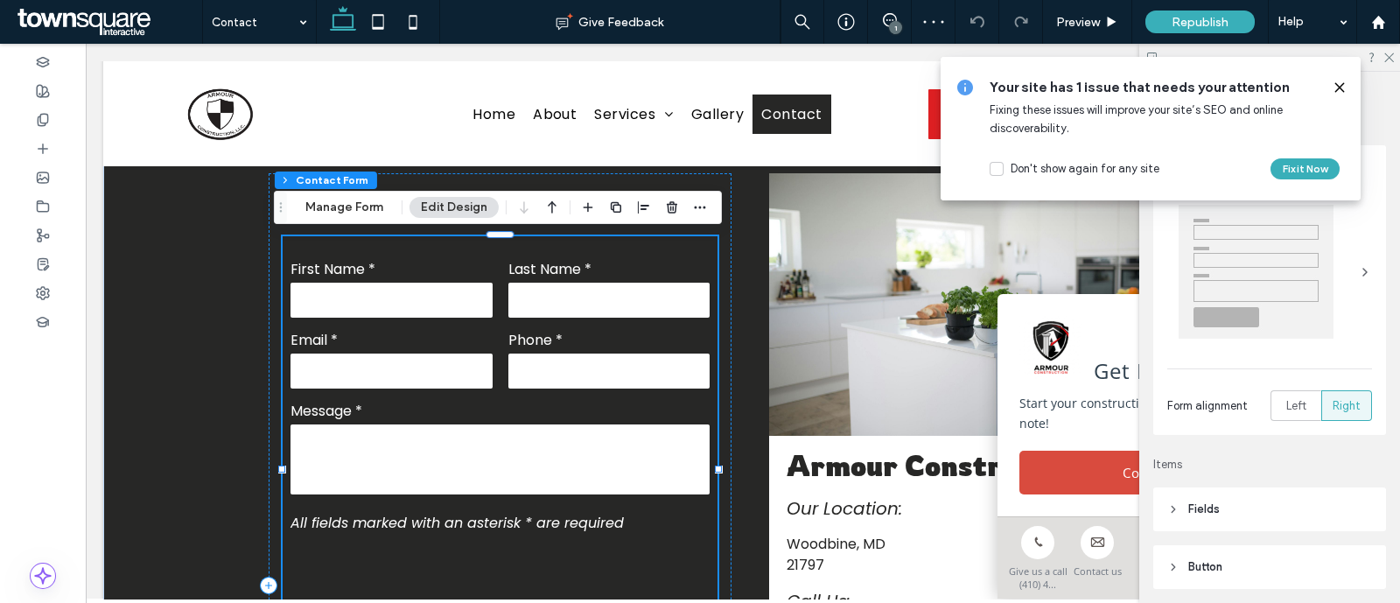
type input "*"
type input "***"
type input "*"
click at [366, 214] on button "Manage Form" at bounding box center [344, 207] width 101 height 21
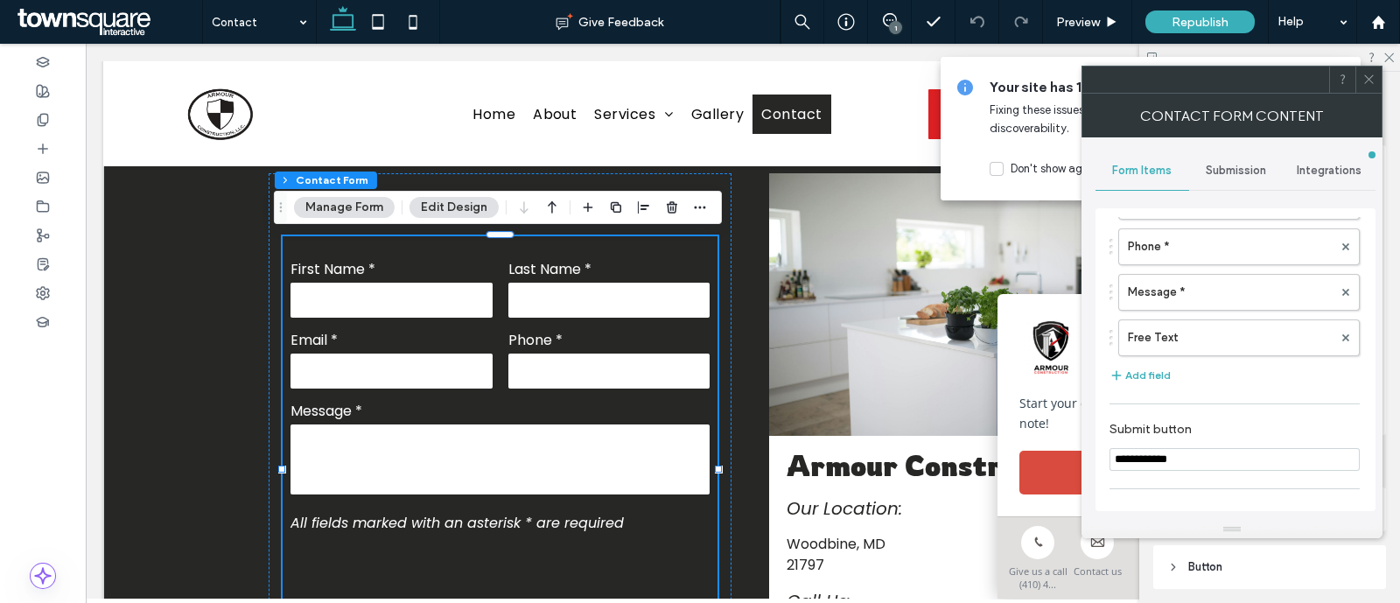
scroll to position [321, 0]
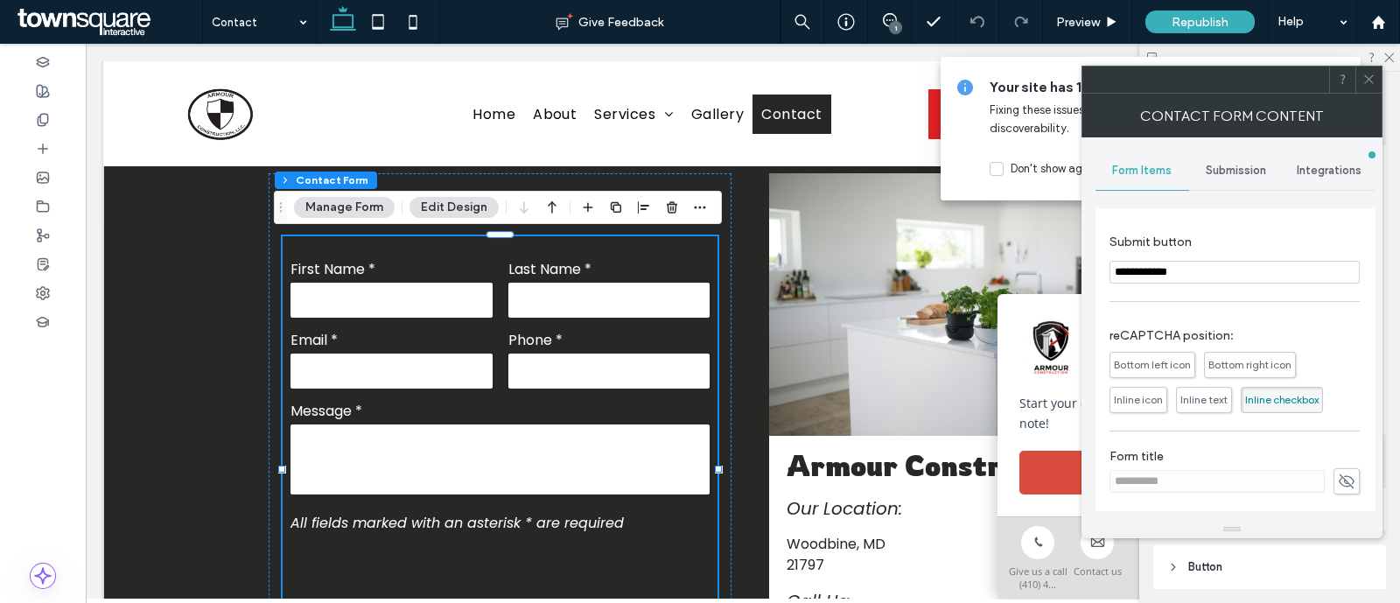
click at [1243, 177] on div "Submission" at bounding box center [1236, 170] width 94 height 38
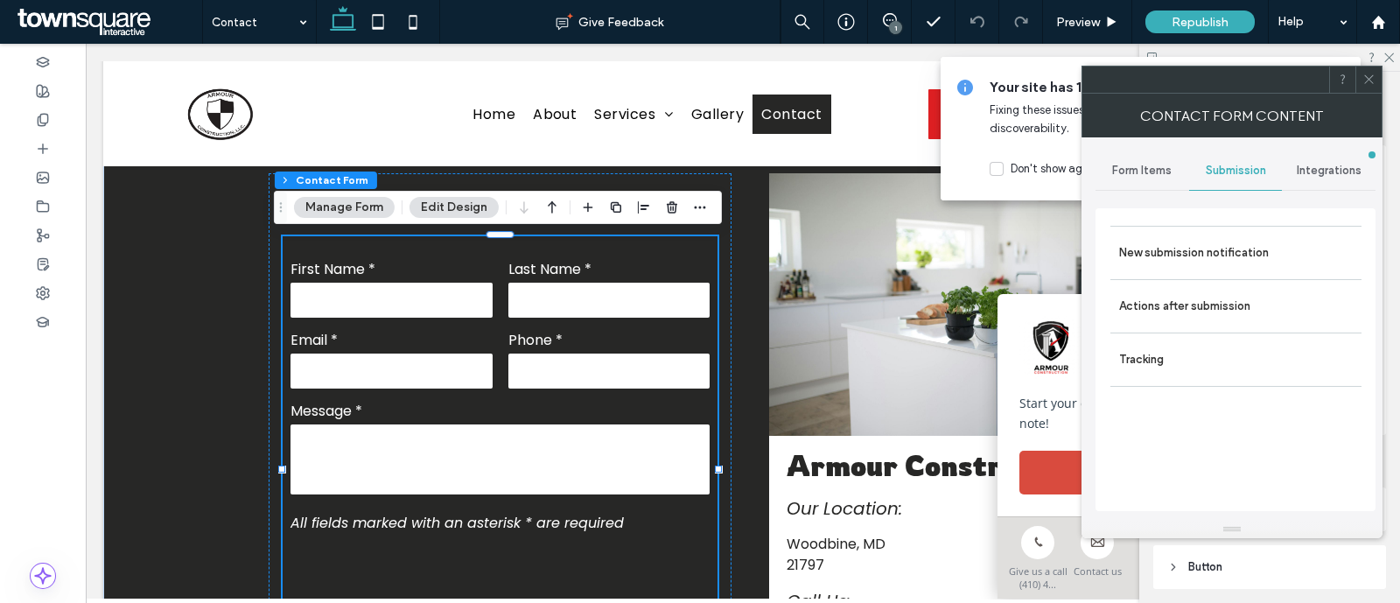
click at [1315, 172] on span "Integrations" at bounding box center [1329, 171] width 65 height 14
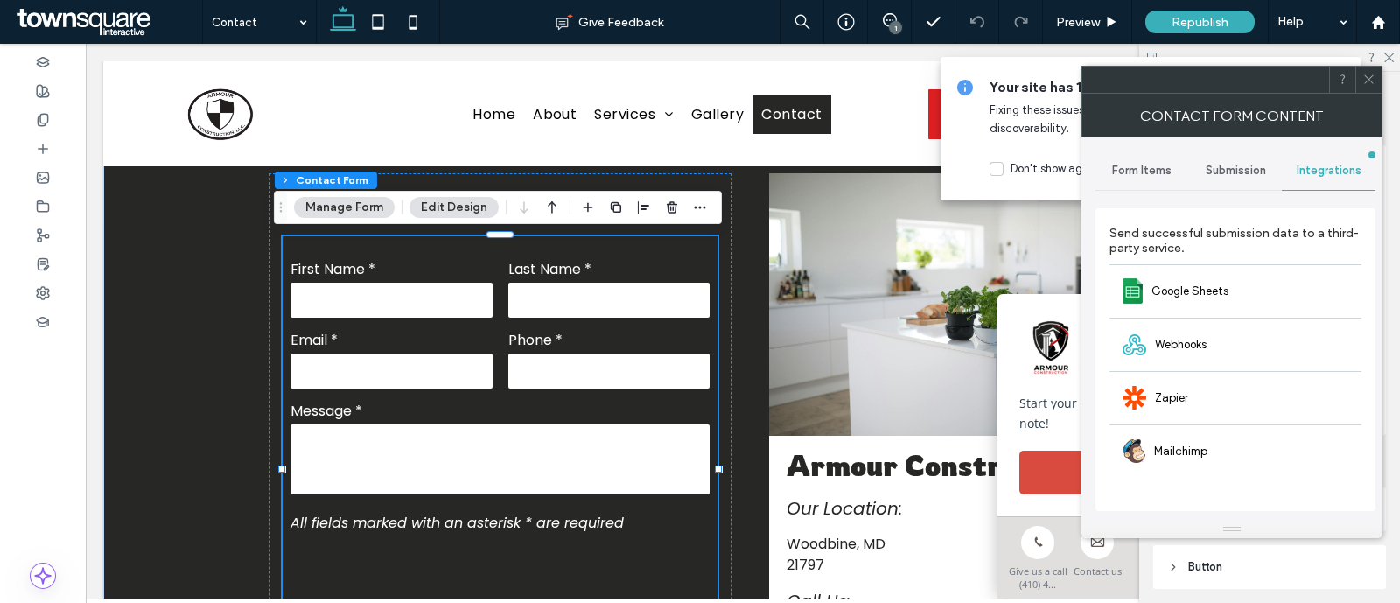
click at [1234, 168] on span "Submission" at bounding box center [1236, 171] width 60 height 14
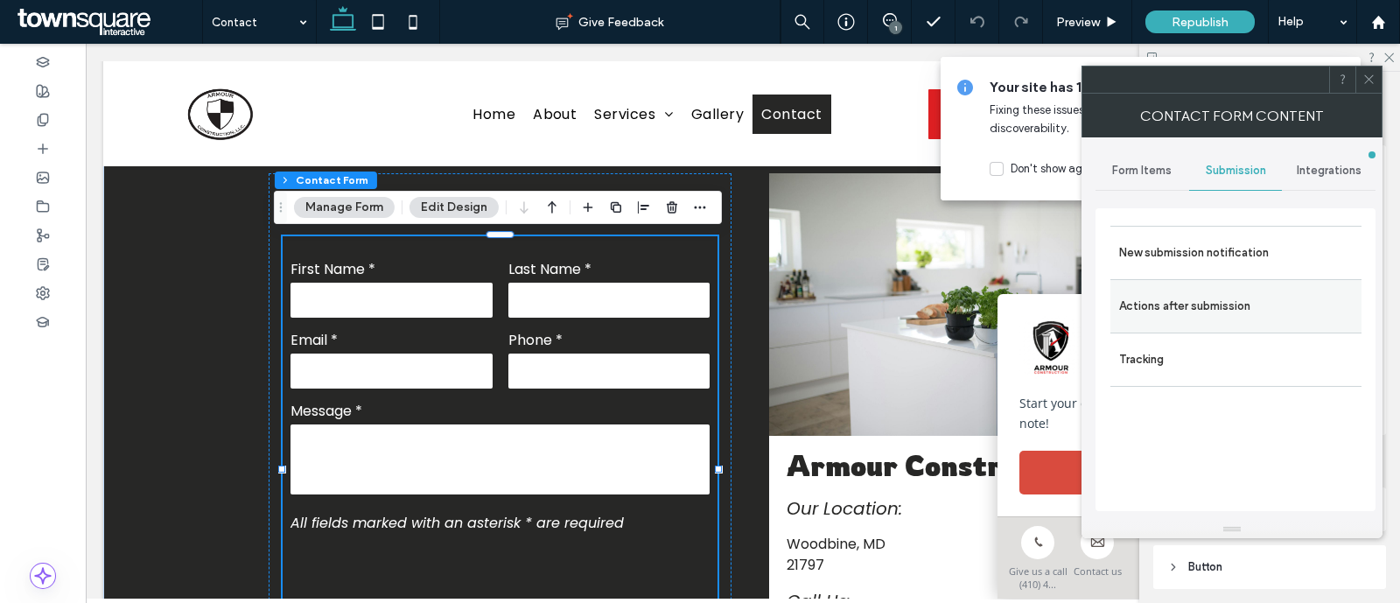
click at [1172, 286] on div "Actions after submission" at bounding box center [1235, 305] width 251 height 53
click at [1186, 253] on label "New submission notification" at bounding box center [1236, 252] width 234 height 35
